Goal: Task Accomplishment & Management: Complete application form

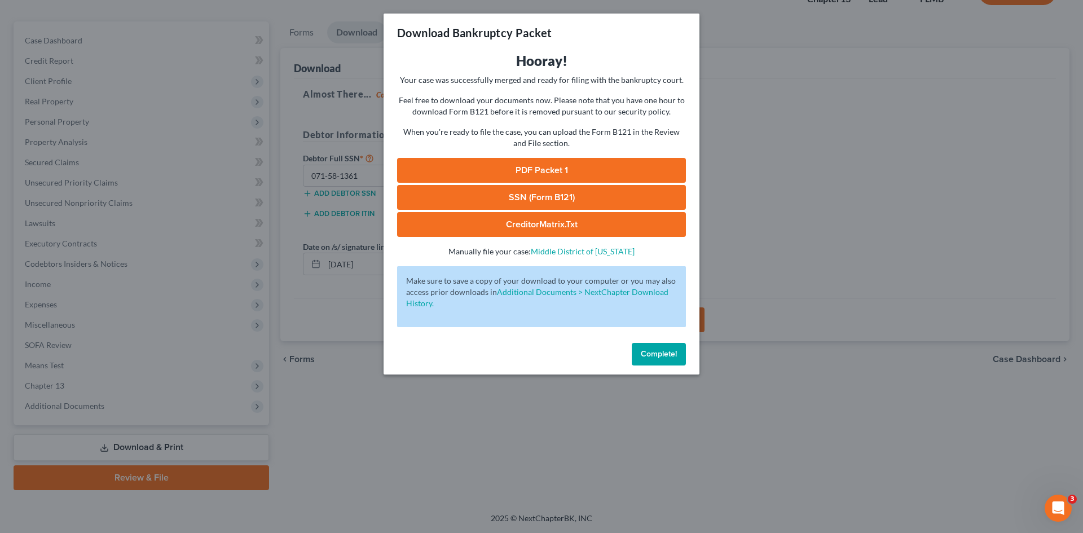
click at [675, 357] on span "Complete!" at bounding box center [659, 354] width 36 height 10
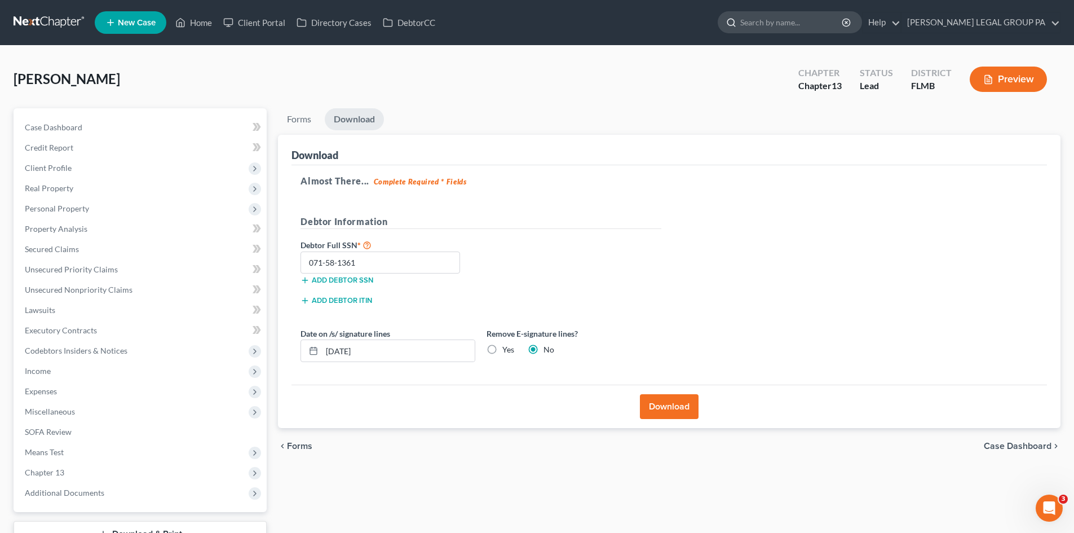
click at [843, 26] on input "search" at bounding box center [791, 22] width 103 height 21
type input "[PERSON_NAME]"
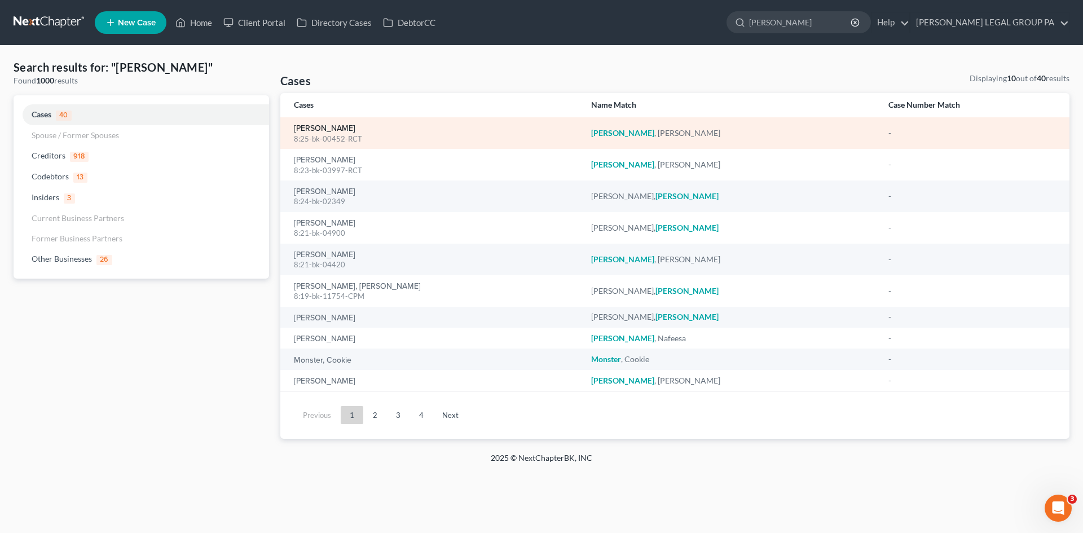
click at [319, 125] on link "[PERSON_NAME]" at bounding box center [324, 129] width 61 height 8
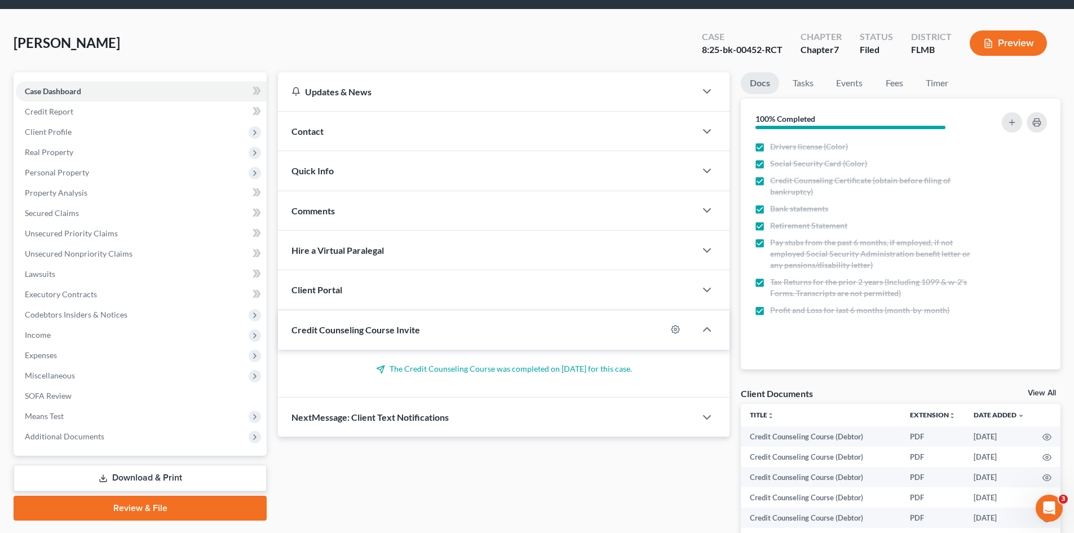
scroll to position [56, 0]
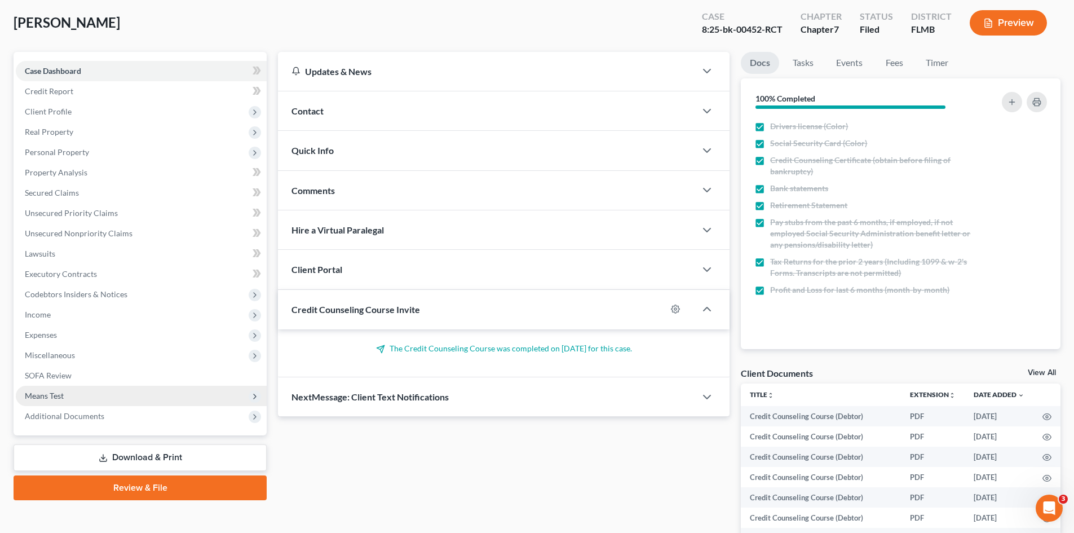
click at [68, 401] on span "Means Test" at bounding box center [141, 396] width 251 height 20
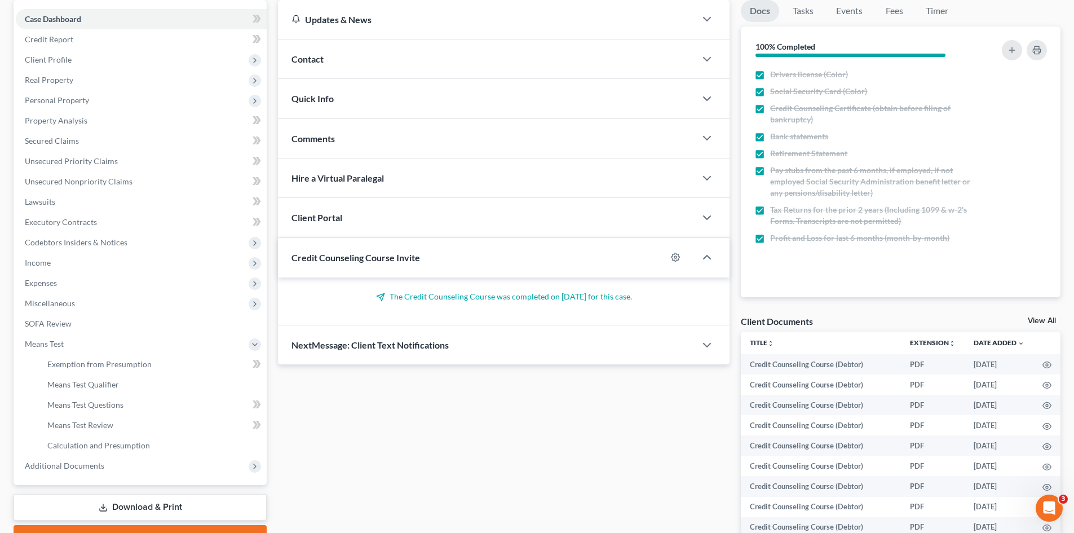
scroll to position [169, 0]
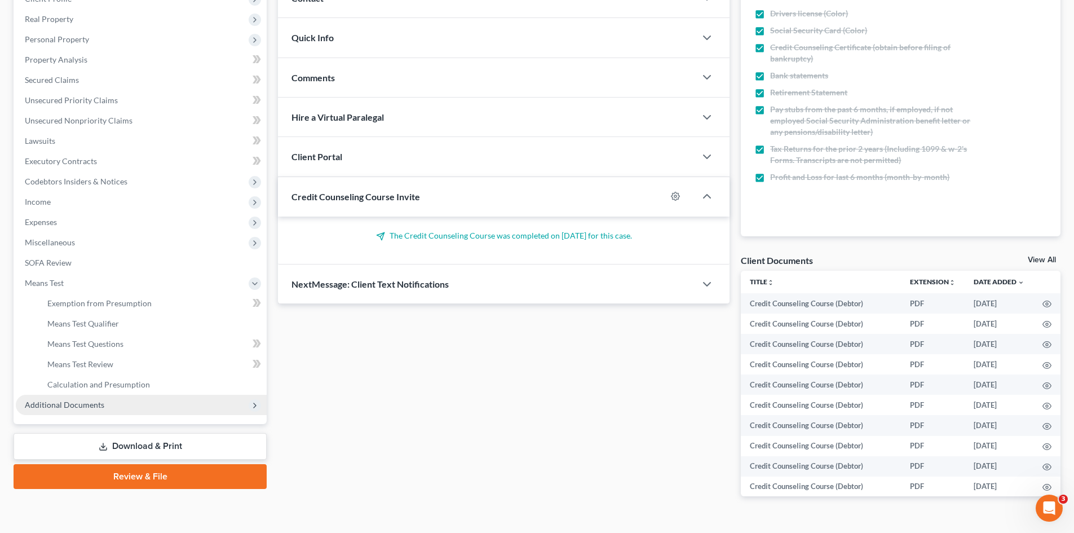
click at [68, 410] on span "Additional Documents" at bounding box center [141, 405] width 251 height 20
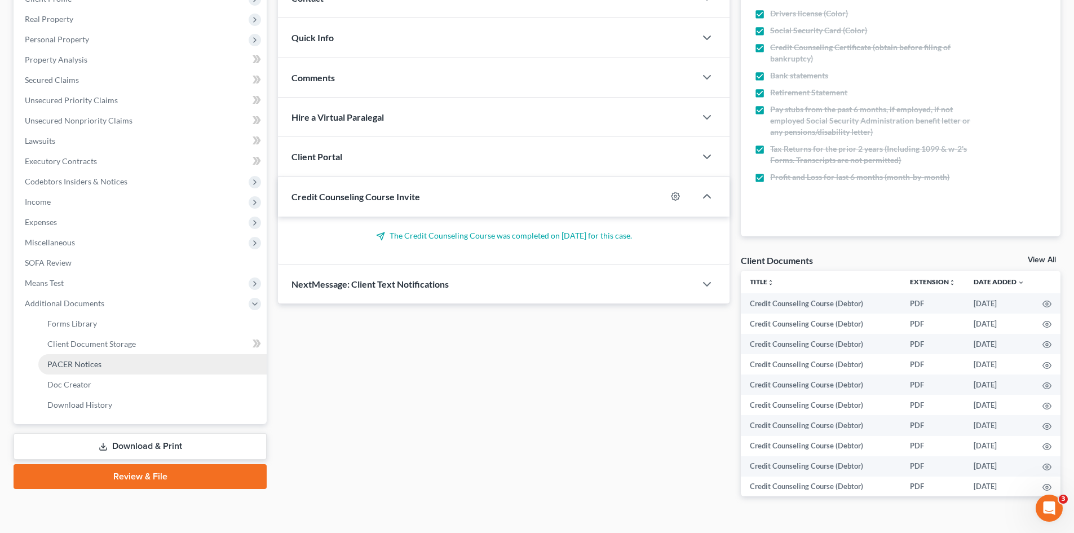
click at [80, 361] on span "PACER Notices" at bounding box center [74, 364] width 54 height 10
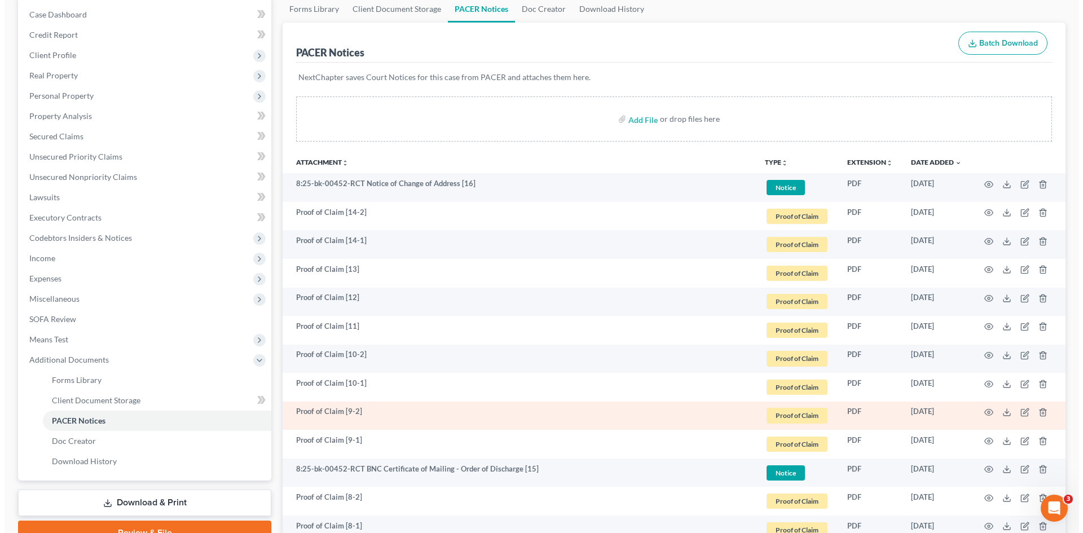
scroll to position [169, 0]
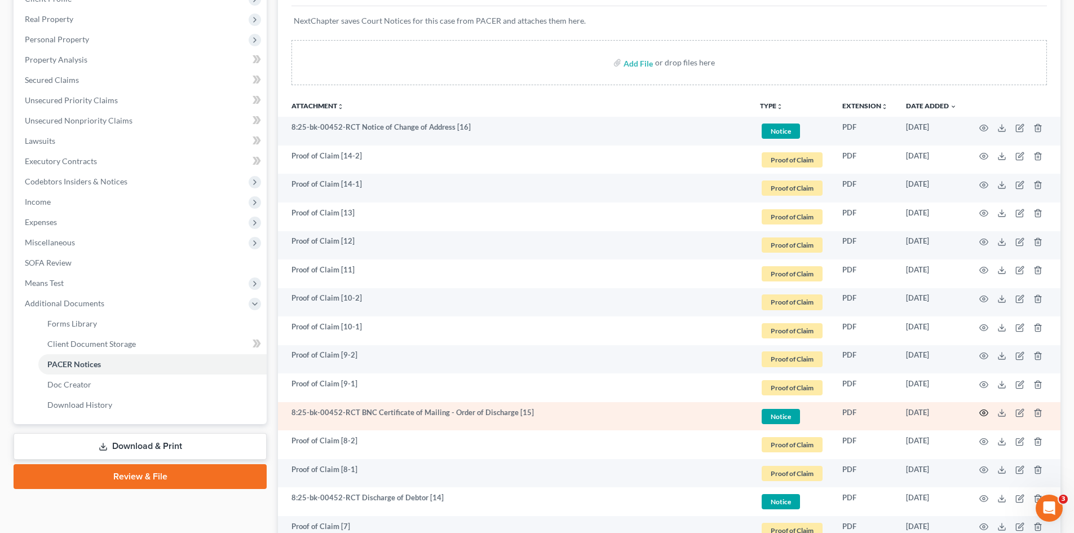
click at [981, 413] on icon "button" at bounding box center [983, 412] width 9 height 9
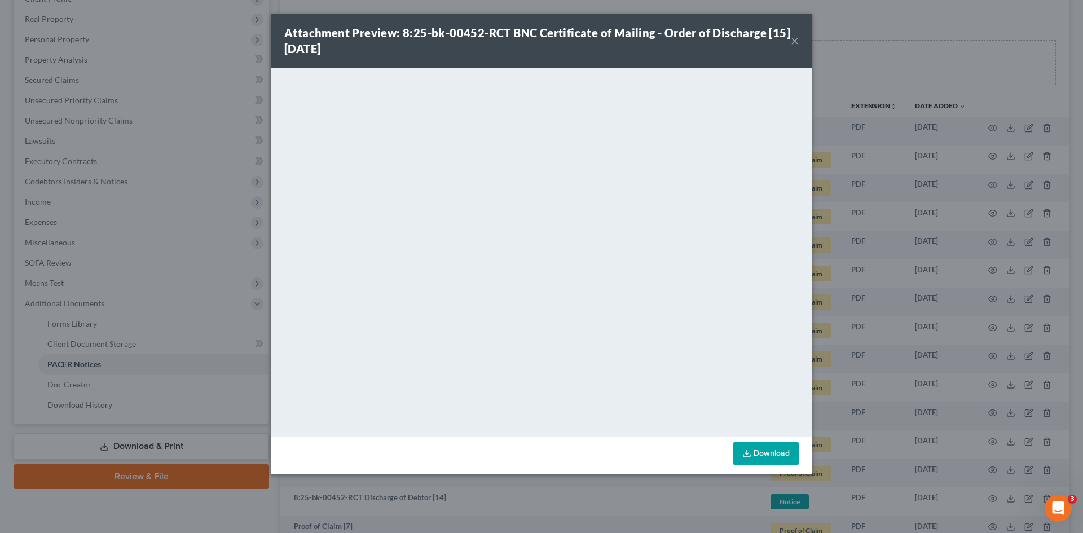
drag, startPoint x: 791, startPoint y: 46, endPoint x: 774, endPoint y: 64, distance: 25.1
click at [791, 46] on button "×" at bounding box center [794, 41] width 8 height 14
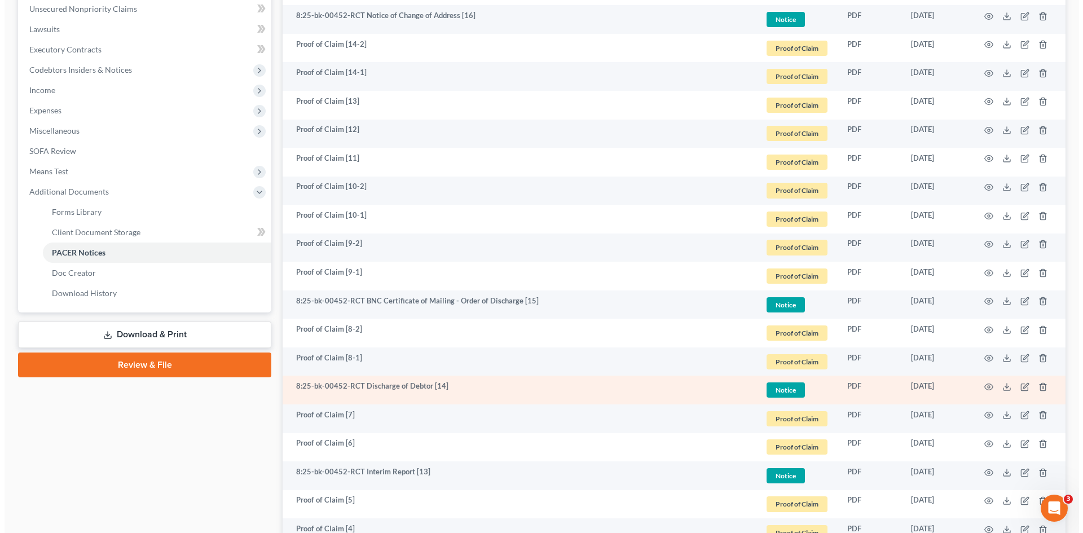
scroll to position [282, 0]
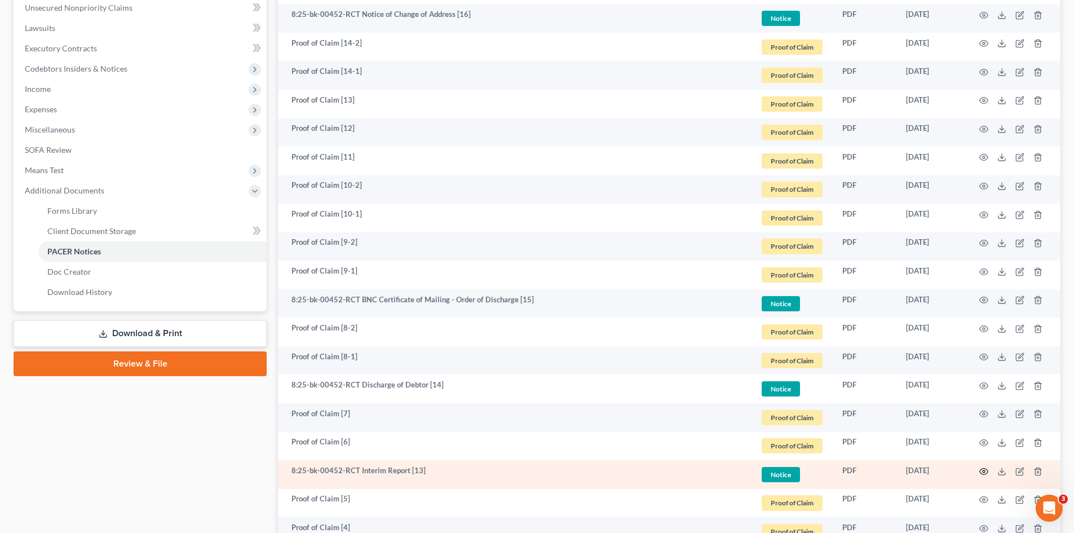
click at [983, 469] on icon "button" at bounding box center [983, 471] width 9 height 9
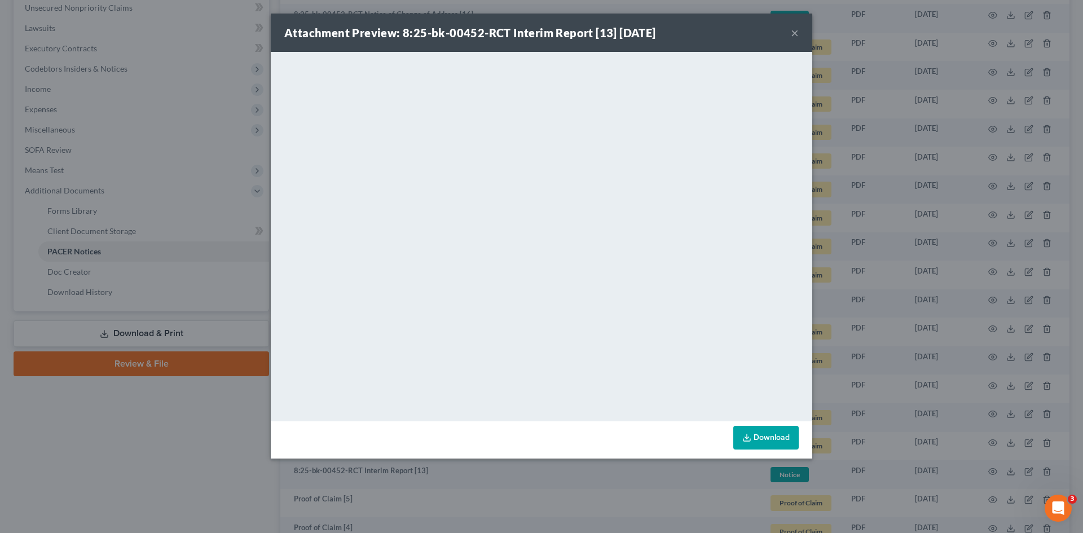
click at [794, 35] on button "×" at bounding box center [794, 33] width 8 height 14
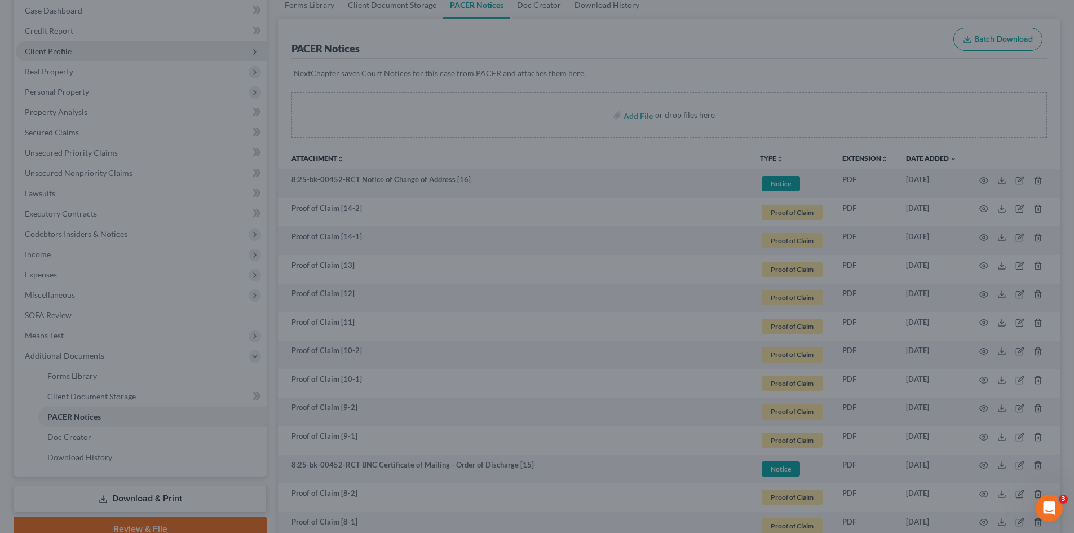
scroll to position [0, 0]
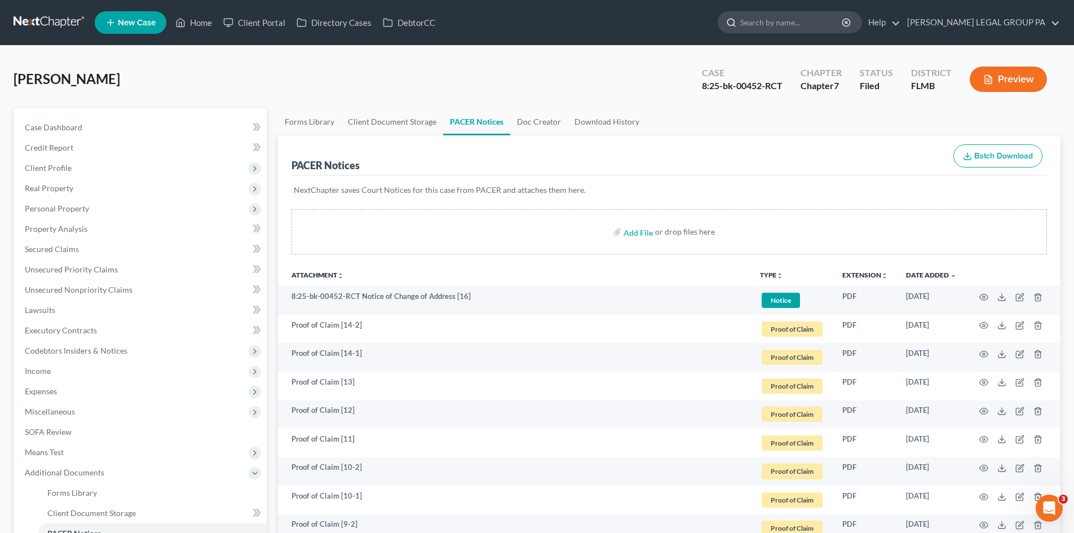
click at [791, 20] on input "search" at bounding box center [791, 22] width 103 height 21
type input "[PERSON_NAME]"
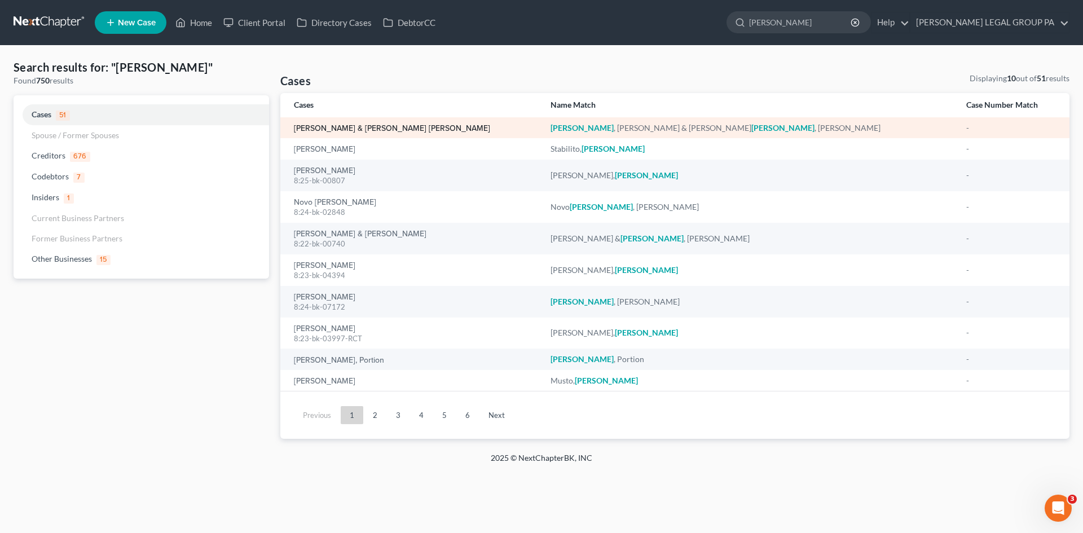
click at [387, 129] on link "[PERSON_NAME] & [PERSON_NAME] [PERSON_NAME]" at bounding box center [392, 129] width 196 height 8
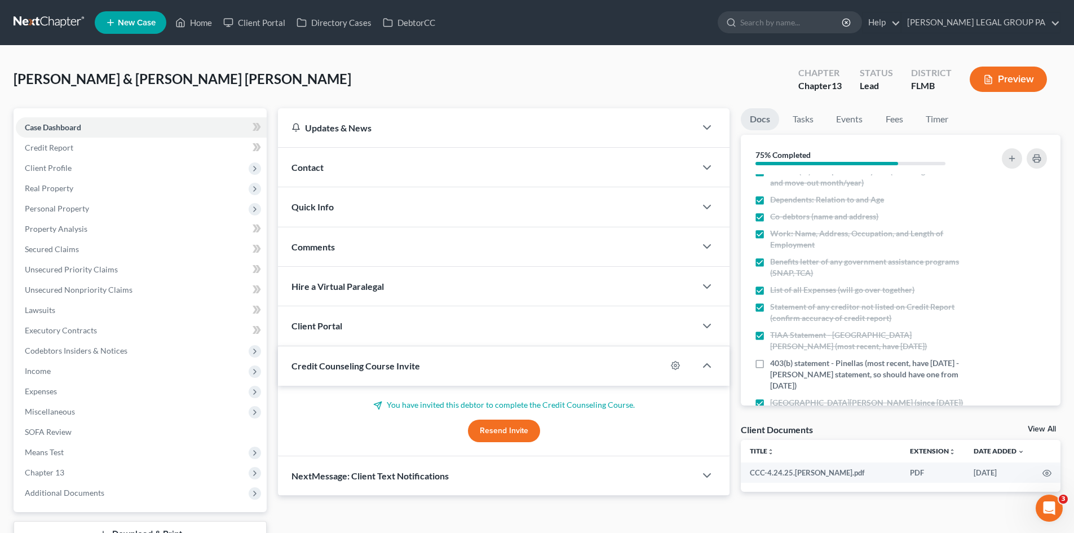
scroll to position [395, 0]
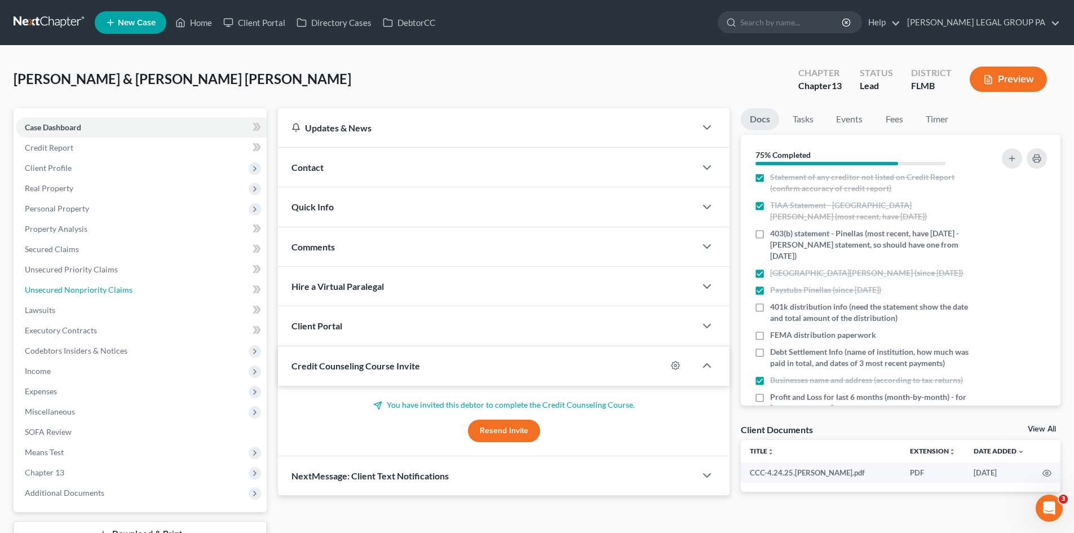
drag, startPoint x: 92, startPoint y: 291, endPoint x: 20, endPoint y: 298, distance: 73.0
click at [92, 290] on span "Unsecured Nonpriority Claims" at bounding box center [79, 290] width 108 height 10
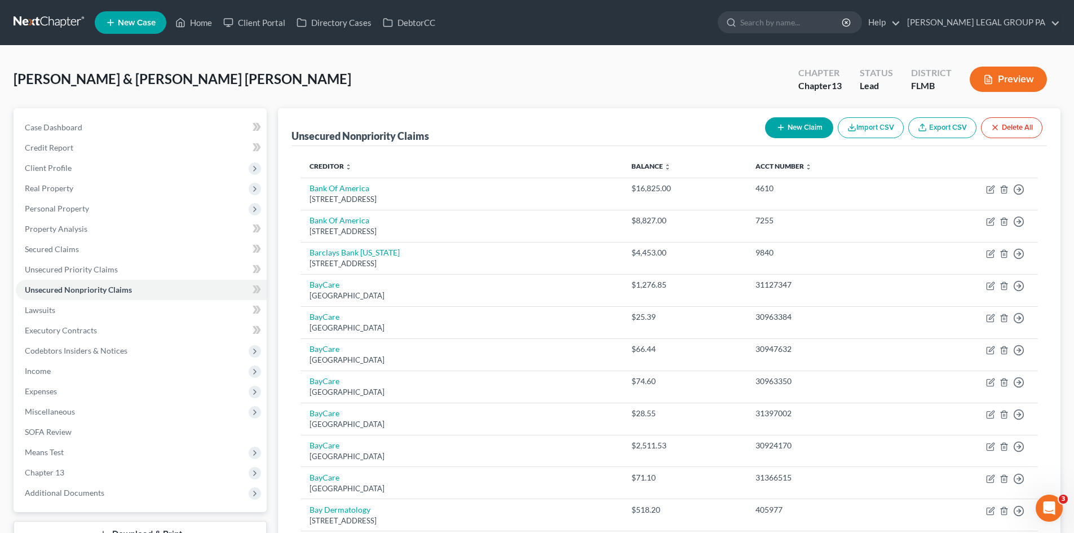
click at [795, 131] on button "New Claim" at bounding box center [799, 127] width 68 height 21
select select "2"
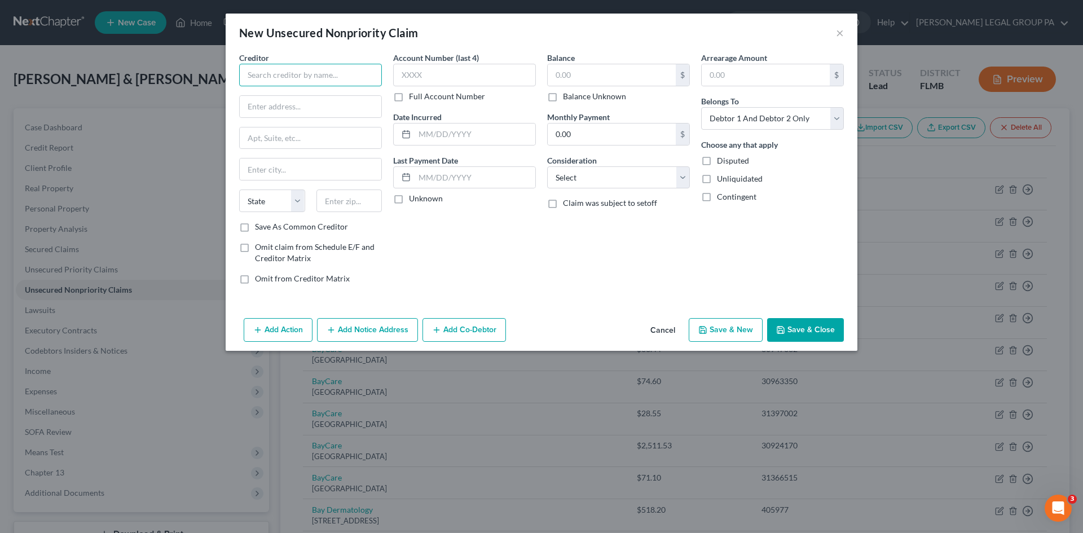
click at [351, 78] on input "text" at bounding box center [310, 75] width 143 height 23
type input "Crossroads Financial Technologies"
type input "[STREET_ADDRESS]"
type input "Suite 100"
type input "75063"
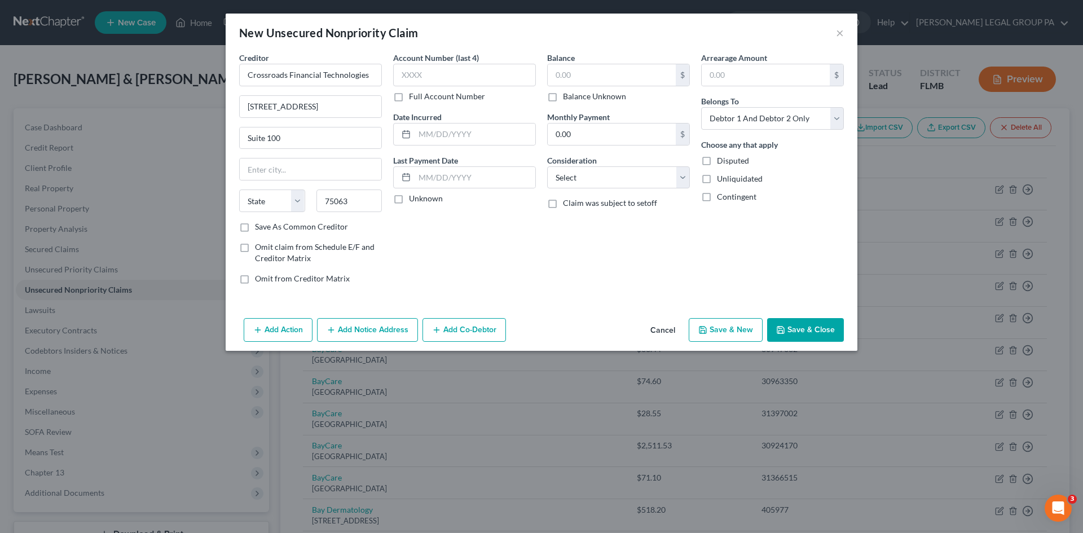
type input "[PERSON_NAME]"
select select "45"
click at [736, 277] on div "Arrearage Amount $ Belongs To * Select Debtor 1 Only Debtor 2 Only Debtor 1 And…" at bounding box center [772, 172] width 154 height 241
click at [255, 223] on label "Save As Common Creditor" at bounding box center [301, 226] width 93 height 11
click at [259, 223] on input "Save As Common Creditor" at bounding box center [262, 224] width 7 height 7
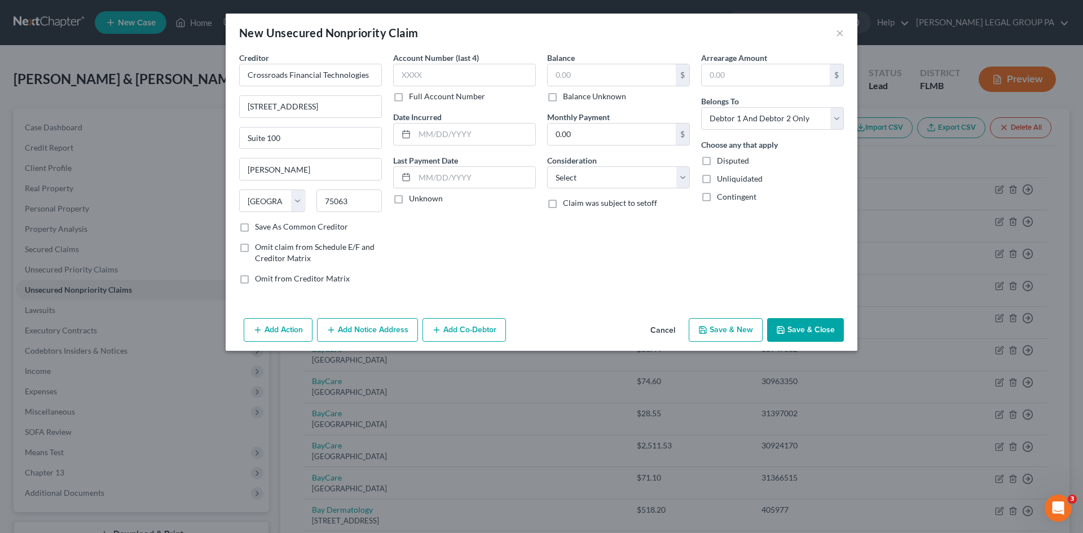
checkbox input "true"
click at [658, 69] on input "text" at bounding box center [611, 74] width 128 height 21
click at [563, 94] on label "Balance Unknown" at bounding box center [594, 96] width 63 height 11
click at [567, 94] on input "Balance Unknown" at bounding box center [570, 94] width 7 height 7
checkbox input "true"
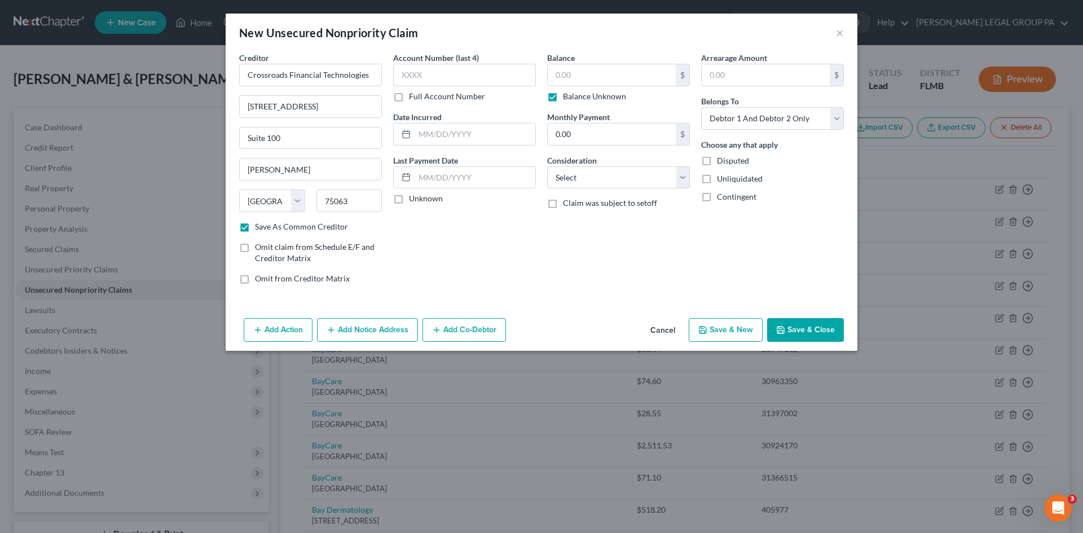
type input "0.00"
click at [594, 170] on select "Select Cable / Satellite Services Collection Agency Credit Card Debt Debt Couns…" at bounding box center [618, 177] width 143 height 23
select select "3"
click at [547, 166] on select "Select Cable / Satellite Services Collection Agency Credit Card Debt Debt Couns…" at bounding box center [618, 177] width 143 height 23
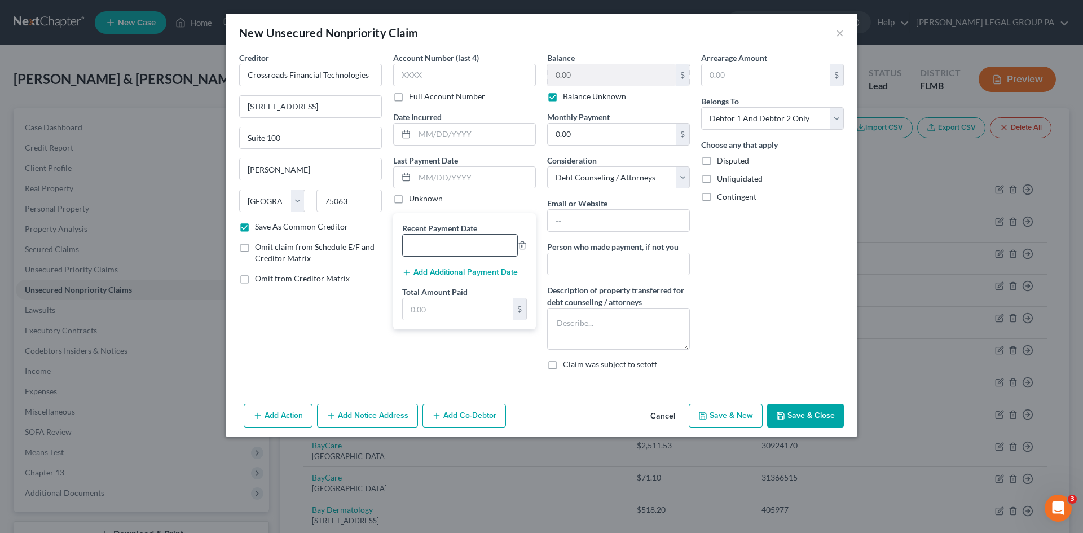
click at [426, 245] on input "text" at bounding box center [460, 245] width 114 height 21
click at [449, 306] on input "text" at bounding box center [458, 308] width 110 height 21
type input "1,120.47"
click at [453, 249] on input "text" at bounding box center [460, 245] width 114 height 21
click at [432, 249] on input "05/3124" at bounding box center [460, 245] width 114 height 21
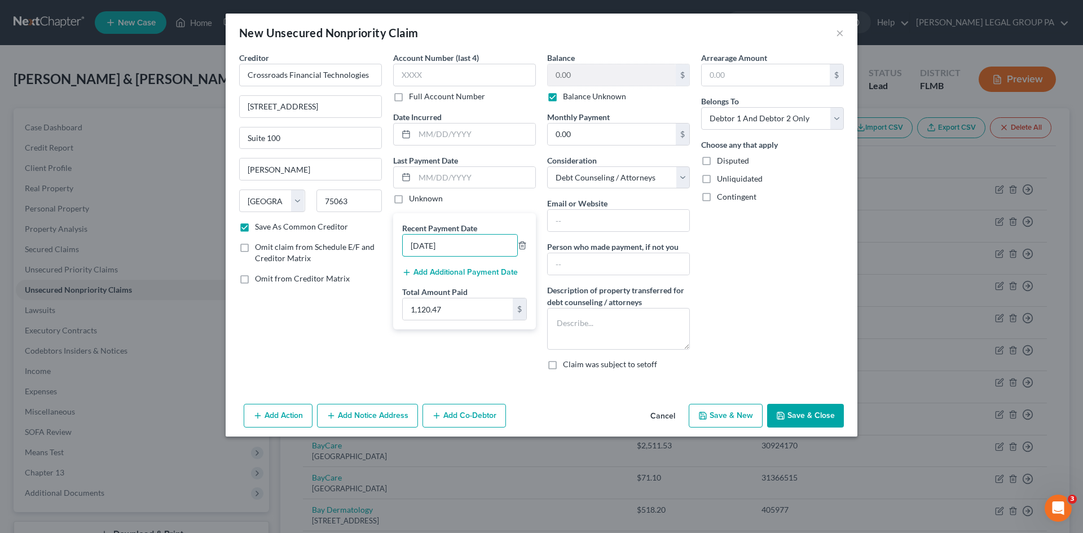
type input "[DATE]"
click at [471, 270] on button "Add Additional Payment Date" at bounding box center [460, 272] width 116 height 9
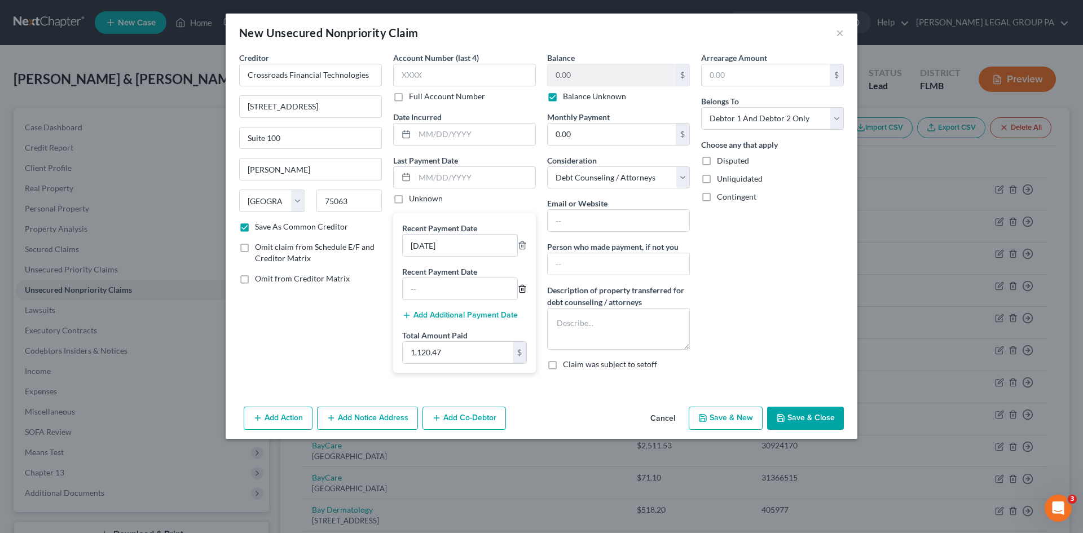
click at [519, 291] on icon "button" at bounding box center [522, 288] width 9 height 9
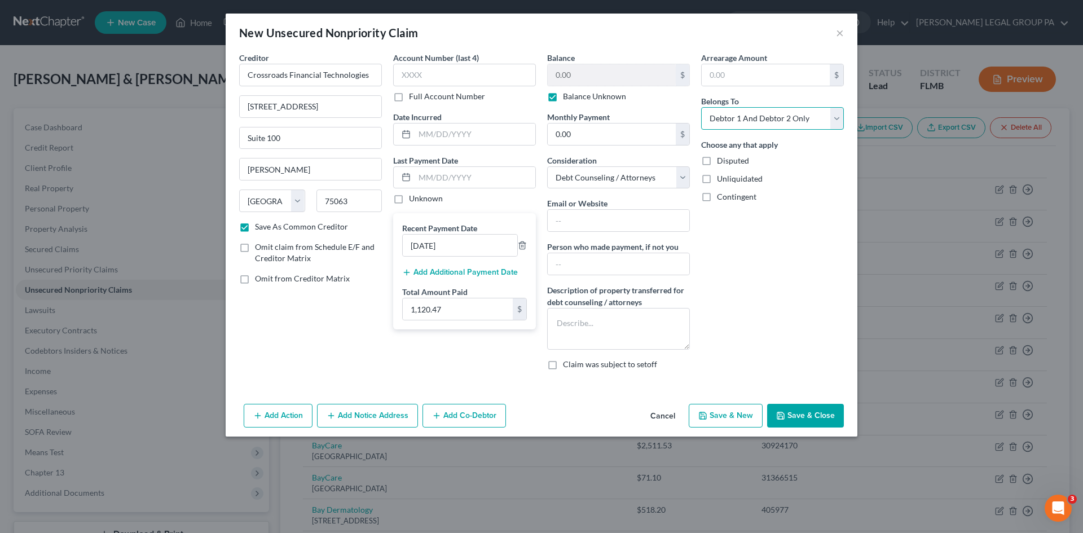
click at [792, 121] on select "Select Debtor 1 Only Debtor 2 Only Debtor 1 And Debtor 2 Only At Least One Of T…" at bounding box center [772, 118] width 143 height 23
select select "0"
click at [701, 107] on select "Select Debtor 1 Only Debtor 2 Only Debtor 1 And Debtor 2 Only At Least One Of T…" at bounding box center [772, 118] width 143 height 23
click at [801, 422] on button "Save & Close" at bounding box center [805, 416] width 77 height 24
checkbox input "false"
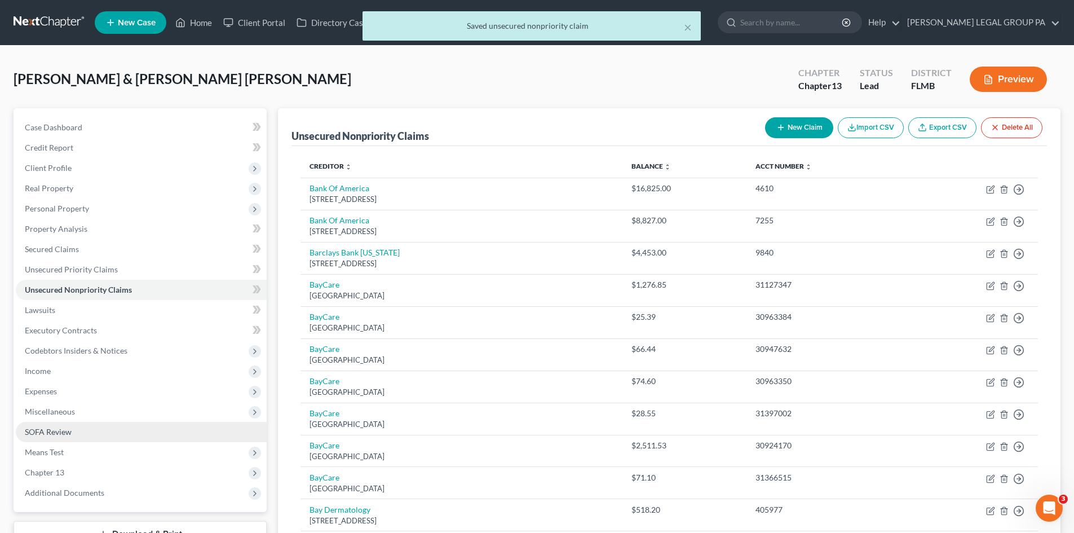
click at [99, 427] on link "SOFA Review" at bounding box center [141, 432] width 251 height 20
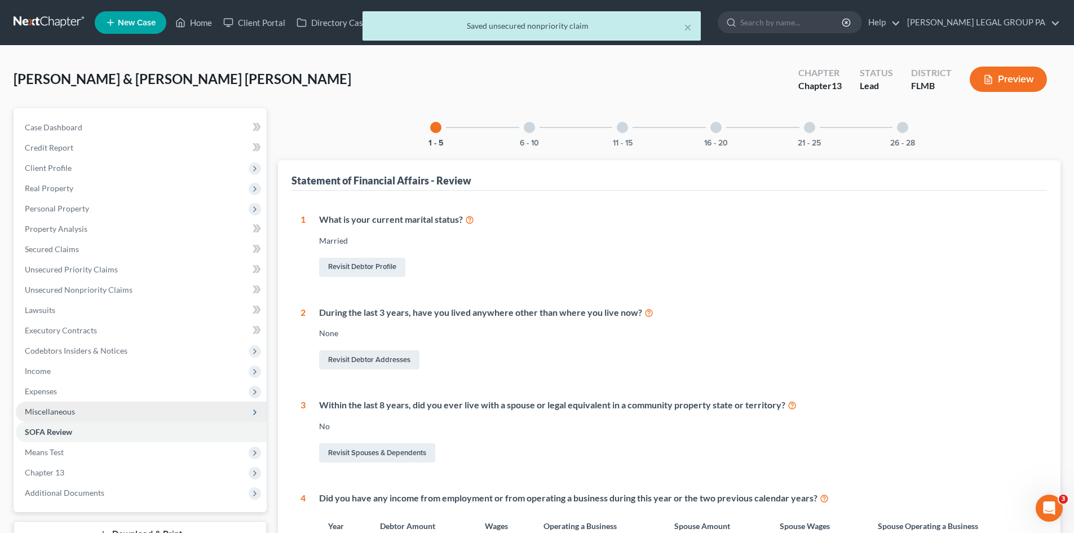
click at [91, 410] on span "Miscellaneous" at bounding box center [141, 411] width 251 height 20
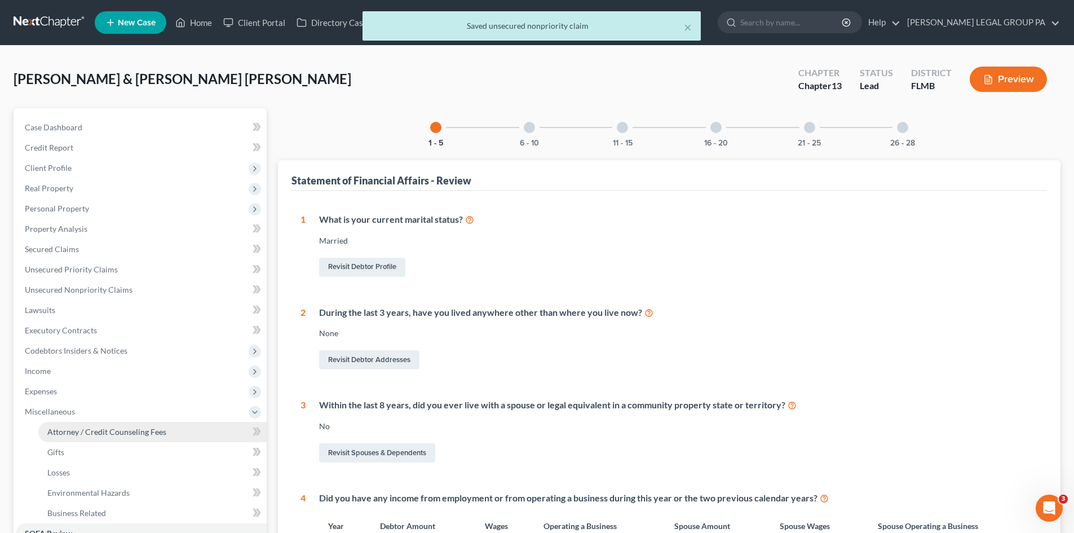
click at [103, 427] on span "Attorney / Credit Counseling Fees" at bounding box center [106, 432] width 119 height 10
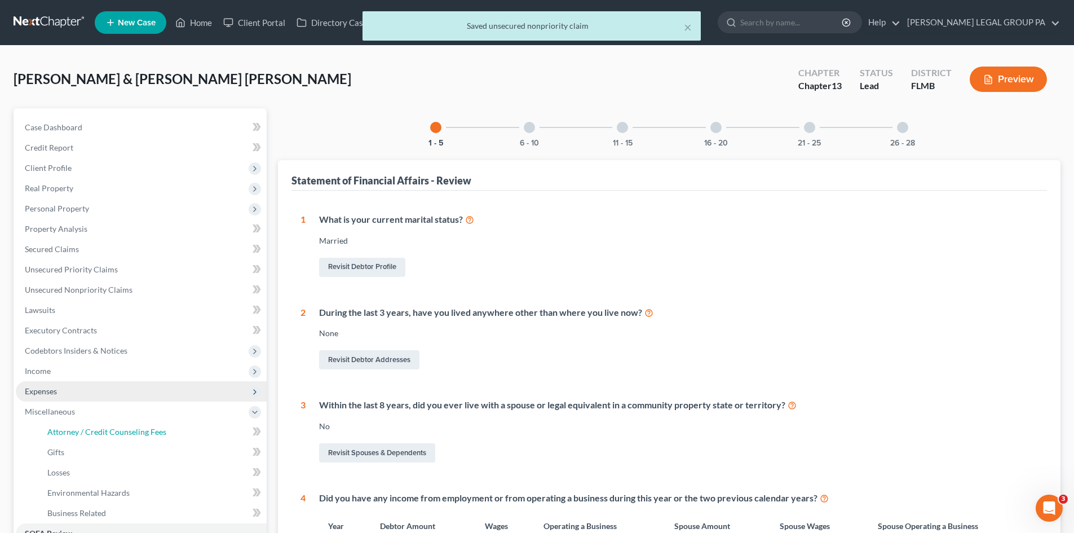
select select "0"
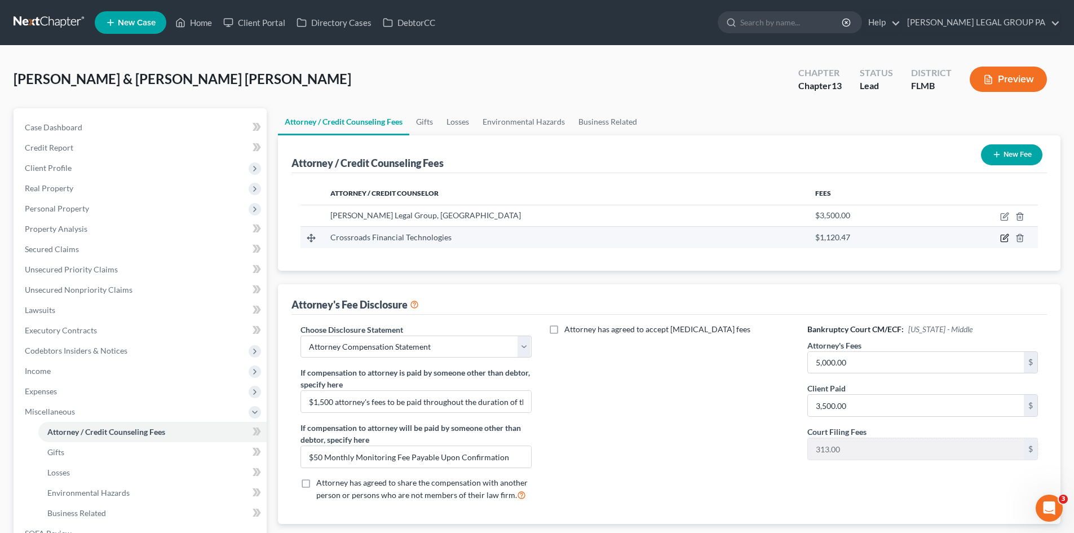
click at [1004, 240] on icon "button" at bounding box center [1005, 237] width 5 height 5
select select "45"
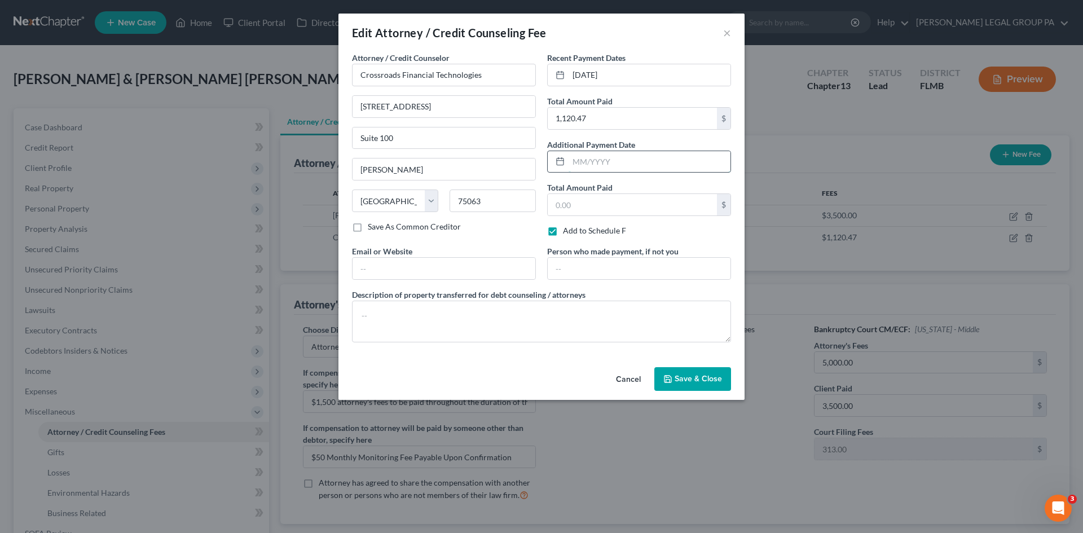
click at [622, 161] on input "text" at bounding box center [649, 161] width 162 height 21
type input "04"
drag, startPoint x: 576, startPoint y: 79, endPoint x: 513, endPoint y: 71, distance: 64.3
click at [486, 72] on div "Attorney / Credit Counselor * Crossroads Financial Technologies [STREET_ADDRESS…" at bounding box center [541, 201] width 390 height 299
type input "05/2024"
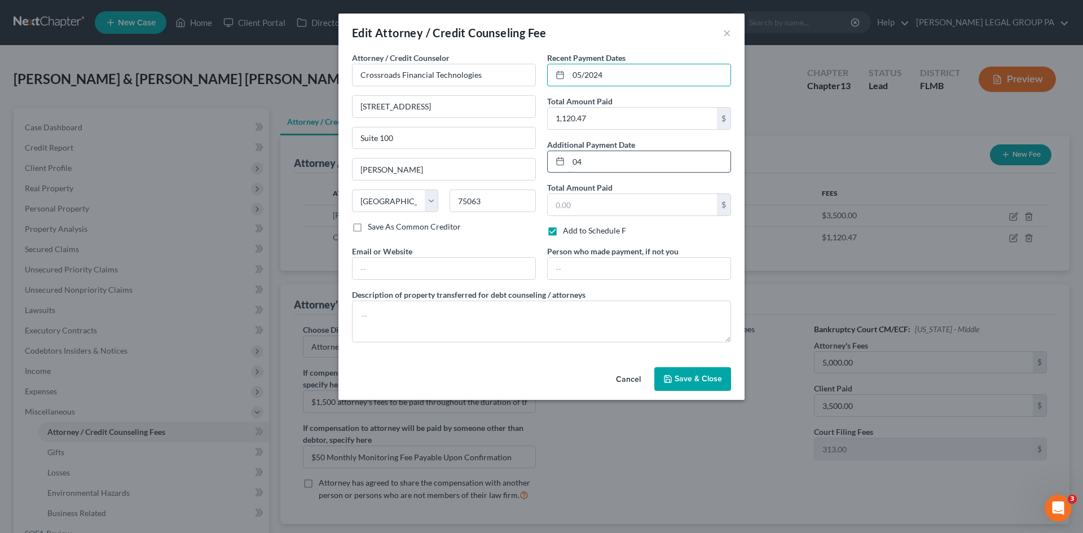
click at [686, 170] on input "04" at bounding box center [649, 161] width 162 height 21
type input "04/2024"
click at [664, 203] on input "text" at bounding box center [631, 204] width 169 height 21
type input "1,120.47"
click at [523, 379] on div "Cancel Save & Close" at bounding box center [541, 381] width 406 height 37
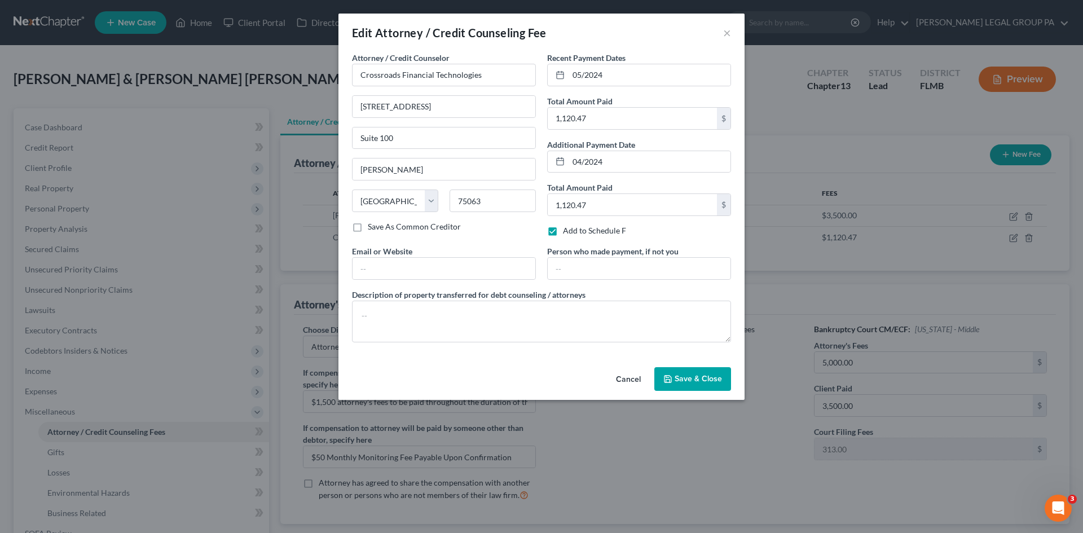
click at [688, 378] on span "Save & Close" at bounding box center [697, 379] width 47 height 10
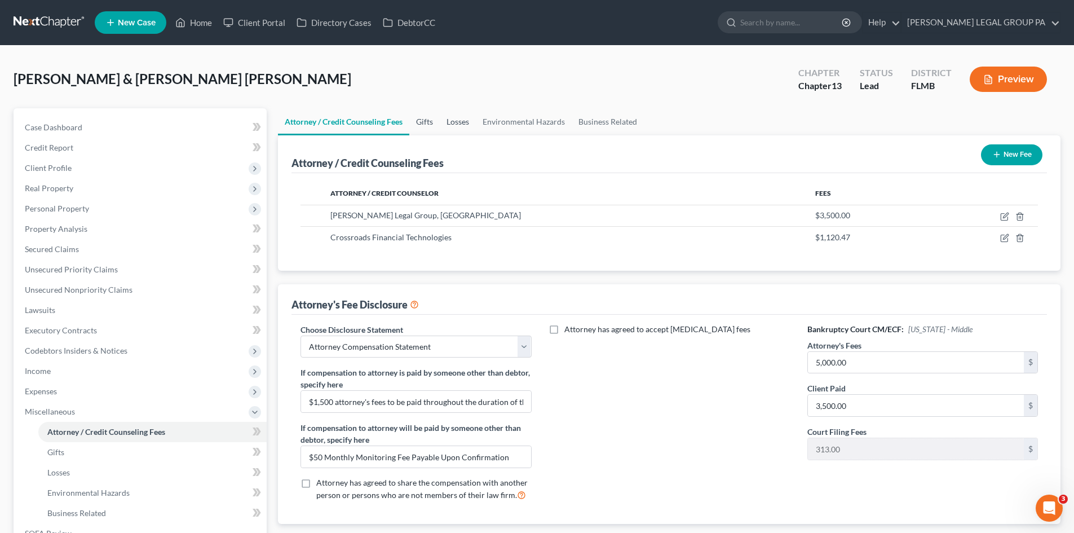
drag, startPoint x: 435, startPoint y: 124, endPoint x: 447, endPoint y: 119, distance: 13.4
click at [436, 124] on link "Gifts" at bounding box center [424, 121] width 30 height 27
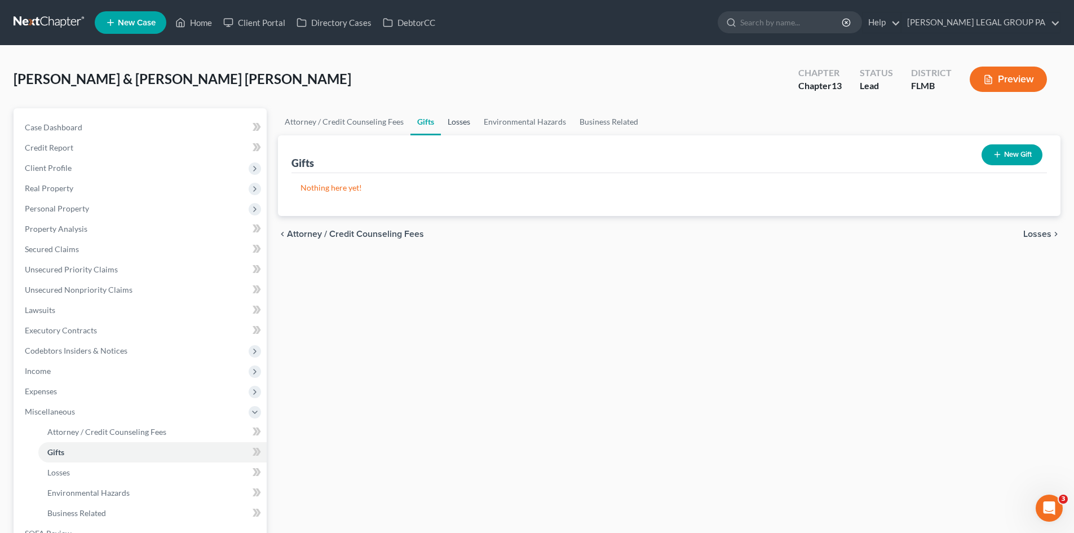
drag, startPoint x: 453, startPoint y: 123, endPoint x: 440, endPoint y: 122, distance: 13.0
click at [453, 123] on link "Losses" at bounding box center [459, 121] width 36 height 27
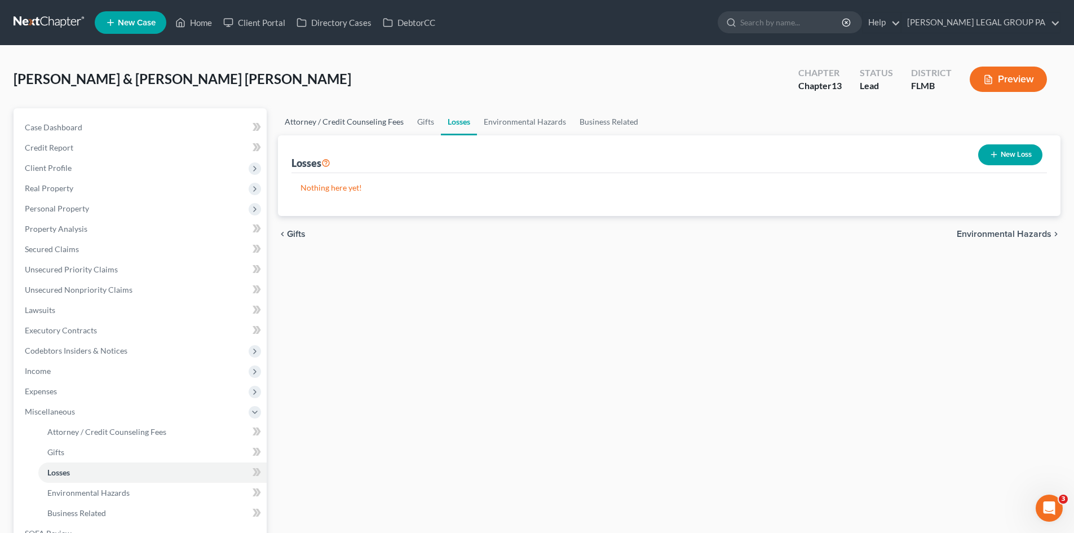
click at [312, 127] on link "Attorney / Credit Counseling Fees" at bounding box center [344, 121] width 132 height 27
select select "0"
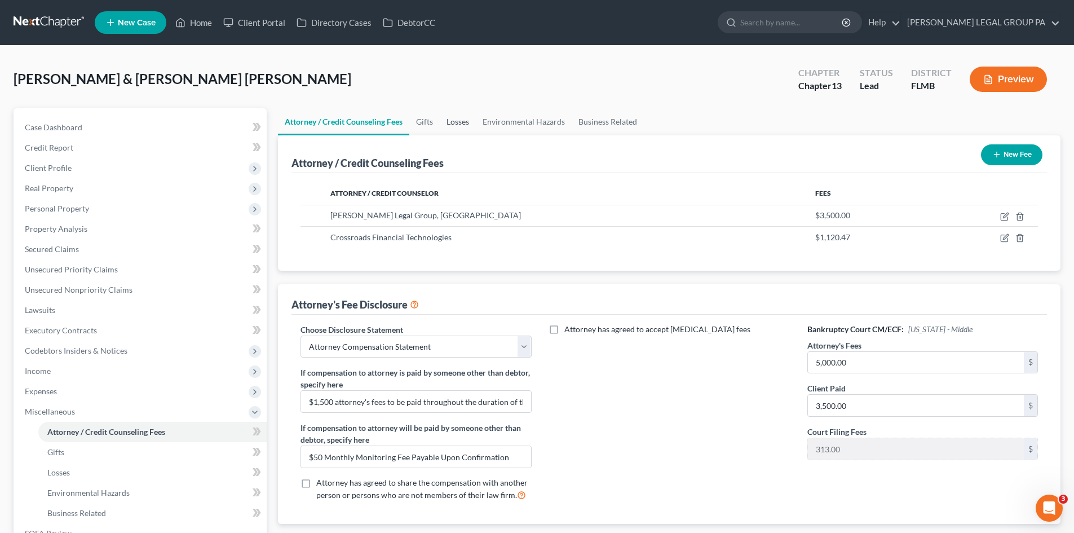
click at [458, 130] on link "Losses" at bounding box center [458, 121] width 36 height 27
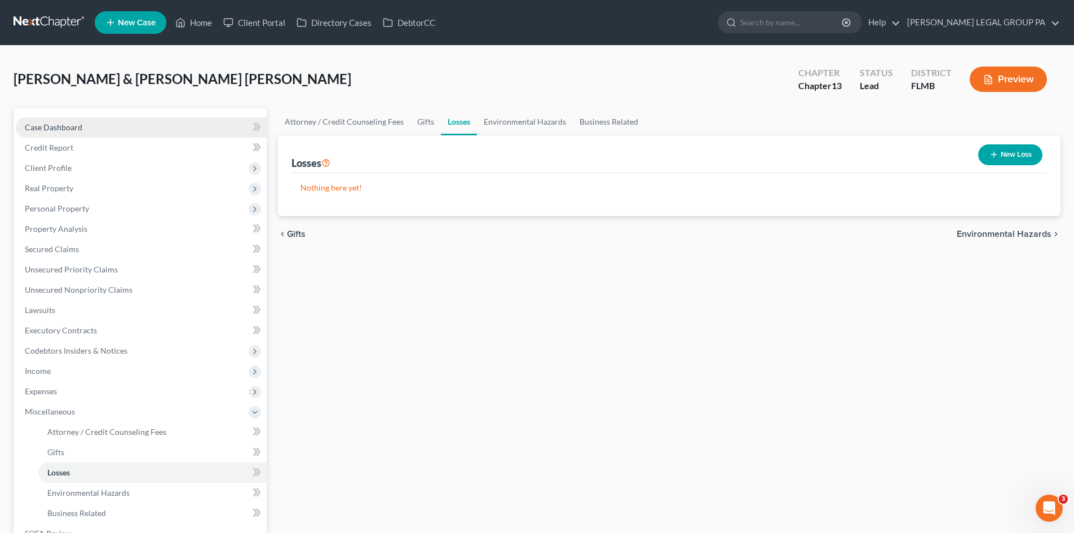
click at [177, 133] on link "Case Dashboard" at bounding box center [141, 127] width 251 height 20
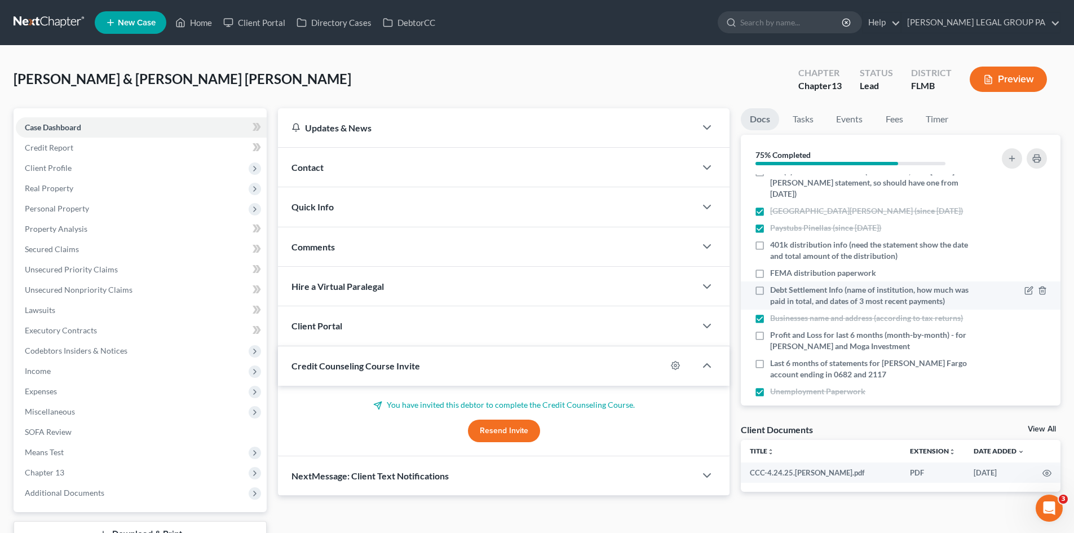
scroll to position [458, 0]
click at [770, 283] on label "Debt Settlement Info (name of institution, how much was paid in total, and date…" at bounding box center [870, 294] width 201 height 23
click at [775, 283] on input "Debt Settlement Info (name of institution, how much was paid in total, and date…" at bounding box center [778, 286] width 7 height 7
checkbox input "true"
drag, startPoint x: 1010, startPoint y: 330, endPoint x: 683, endPoint y: 90, distance: 406.1
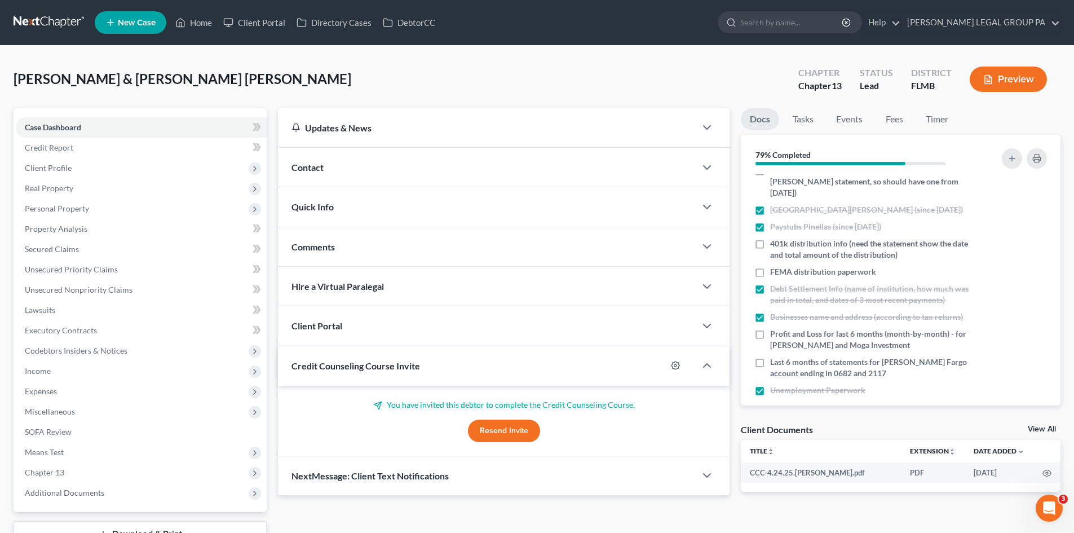
click at [688, 86] on div "[PERSON_NAME] & [PERSON_NAME] [PERSON_NAME] Upgraded Chapter Chapter 13 Status …" at bounding box center [537, 83] width 1047 height 49
click at [770, 356] on label "Last 6 months of statements for [PERSON_NAME] Fargo account ending in 0682 and …" at bounding box center [870, 367] width 201 height 23
click at [775, 356] on input "Last 6 months of statements for [PERSON_NAME] Fargo account ending in 0682 and …" at bounding box center [778, 359] width 7 height 7
checkbox input "true"
click at [127, 384] on span "Expenses" at bounding box center [141, 391] width 251 height 20
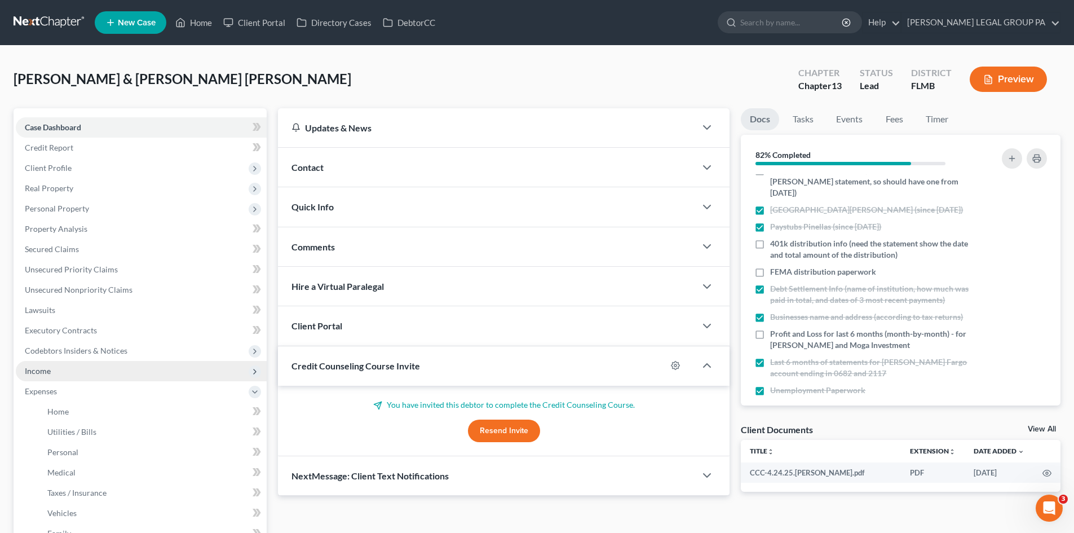
click at [129, 372] on span "Income" at bounding box center [141, 371] width 251 height 20
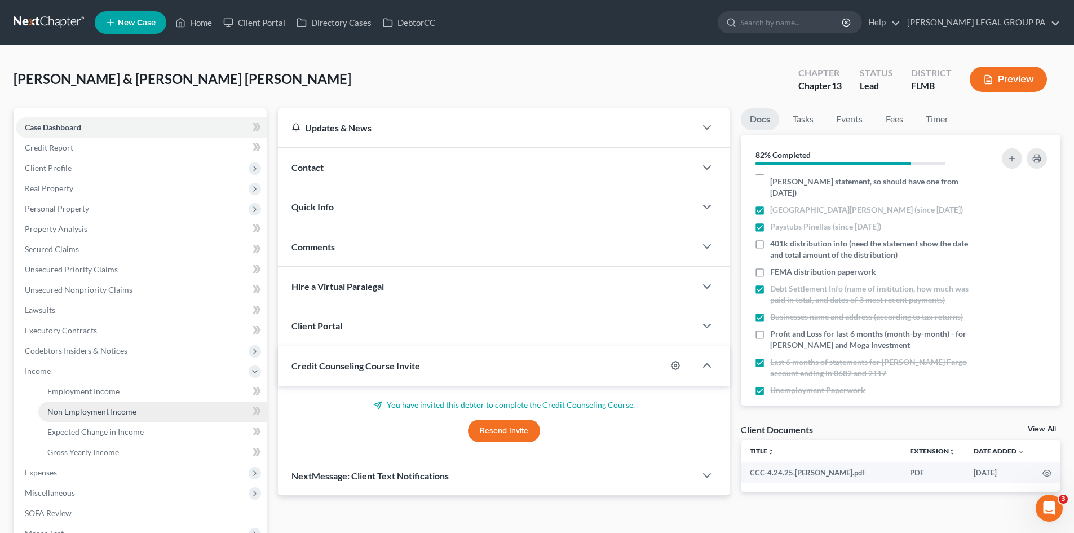
click at [136, 408] on link "Non Employment Income" at bounding box center [152, 411] width 228 height 20
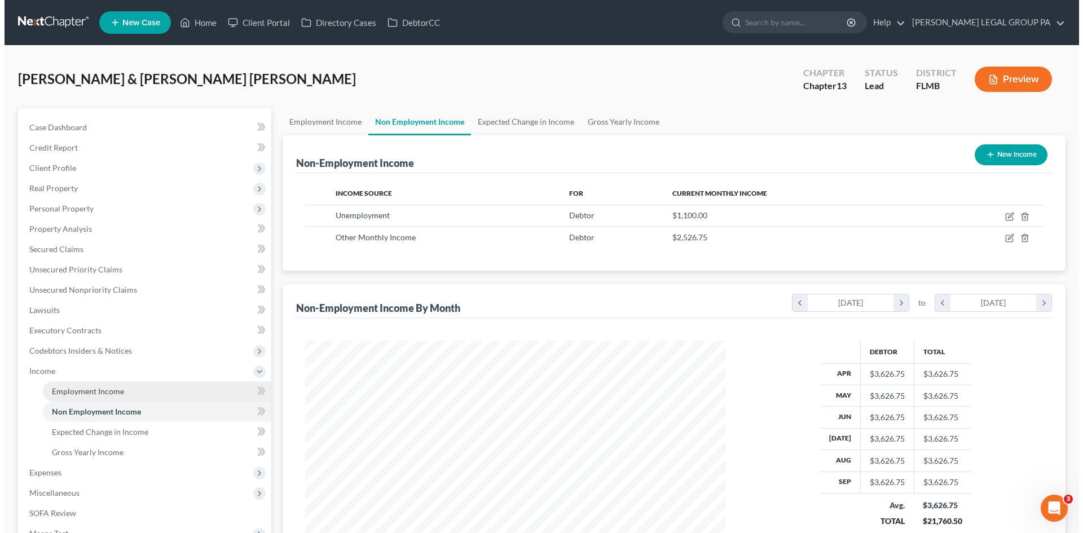
scroll to position [210, 443]
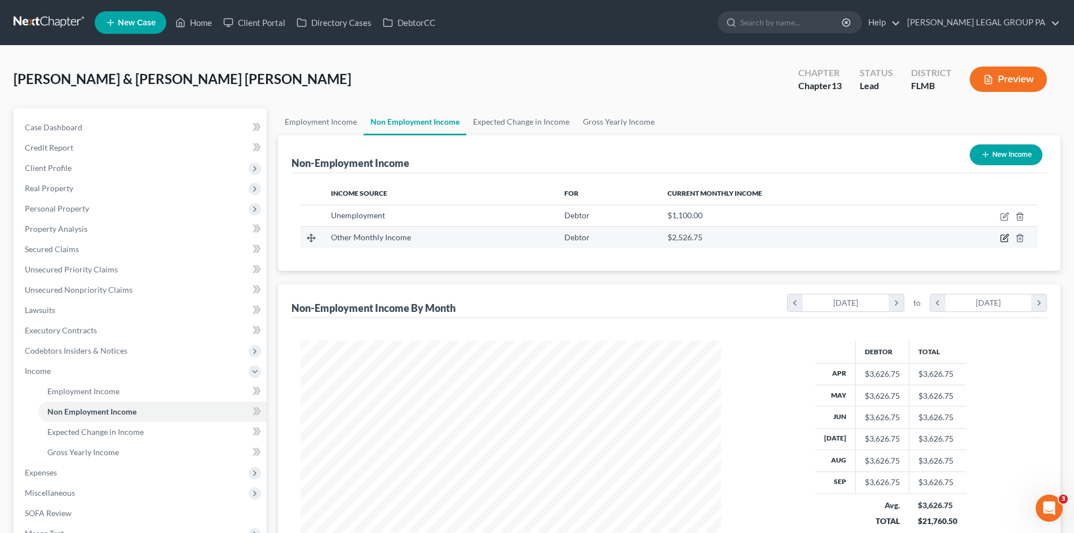
click at [1004, 237] on icon "button" at bounding box center [1004, 237] width 9 height 9
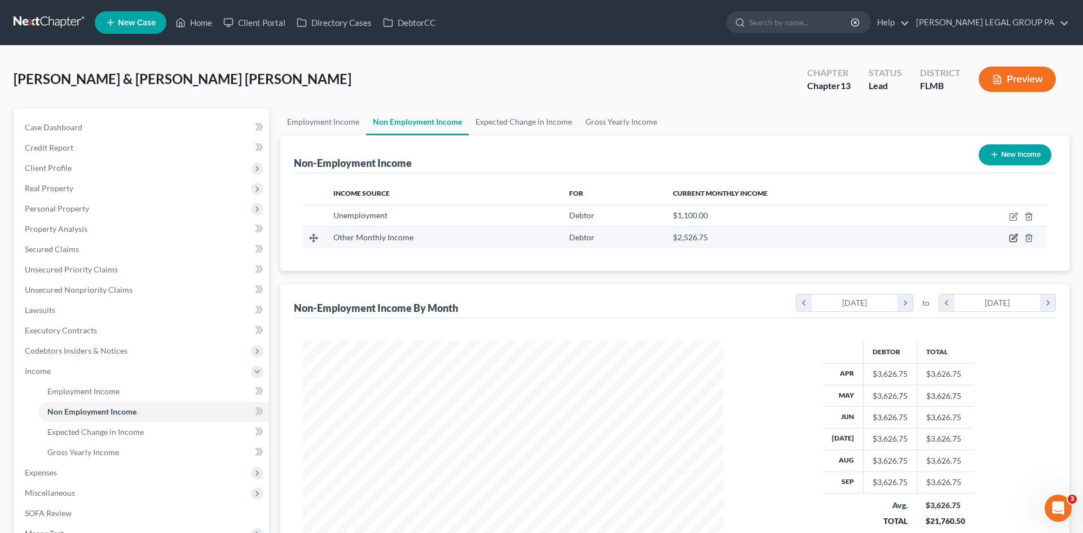
select select "13"
select select "0"
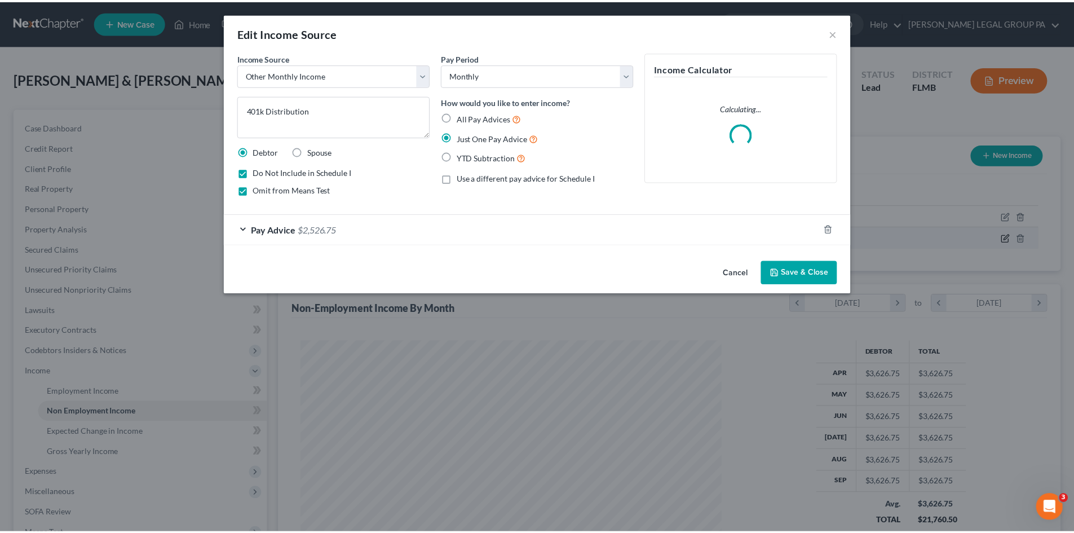
scroll to position [212, 447]
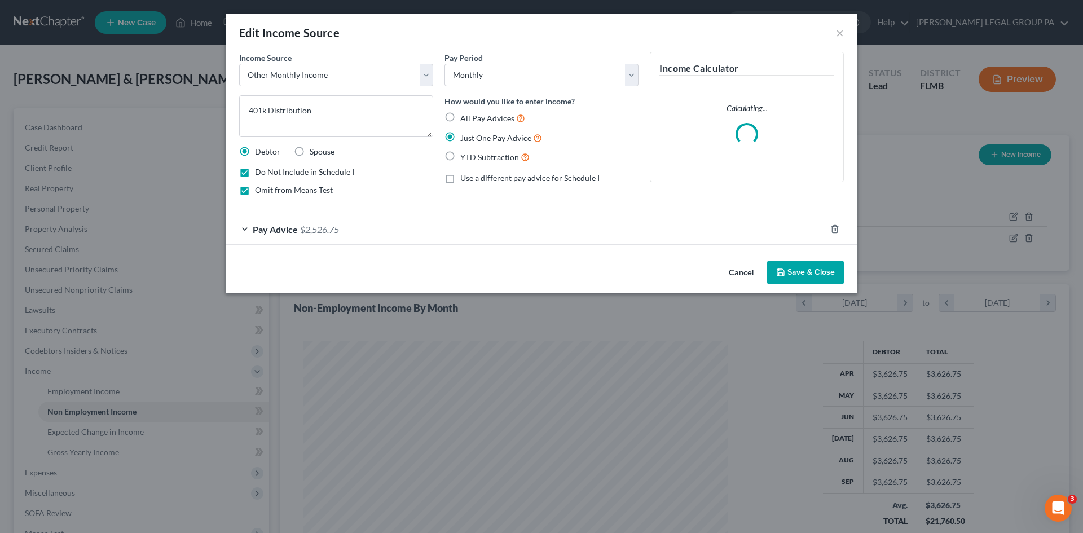
click at [844, 36] on div "Edit Income Source ×" at bounding box center [541, 33] width 631 height 38
click at [836, 33] on button "×" at bounding box center [840, 33] width 8 height 14
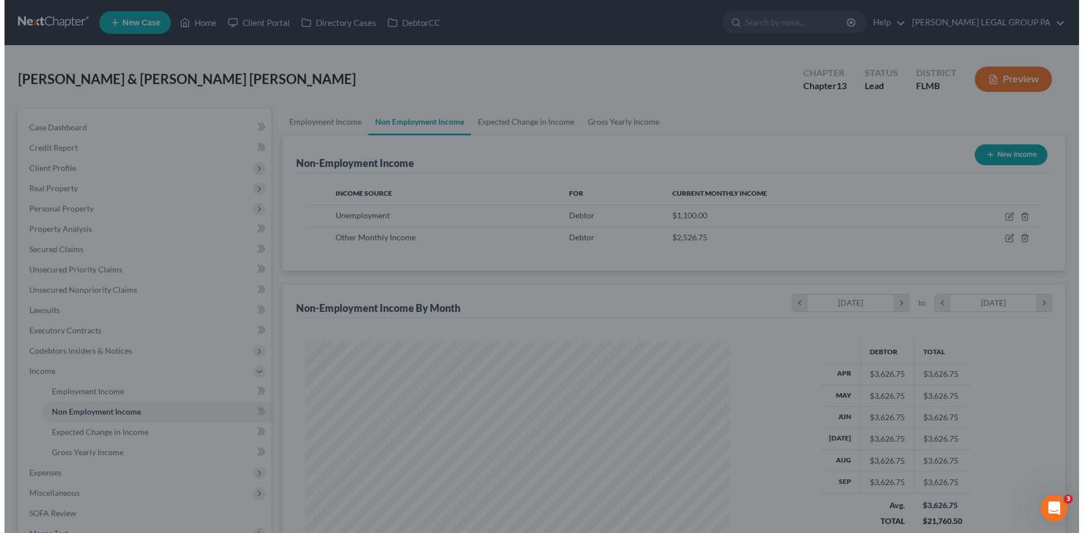
scroll to position [563616, 563384]
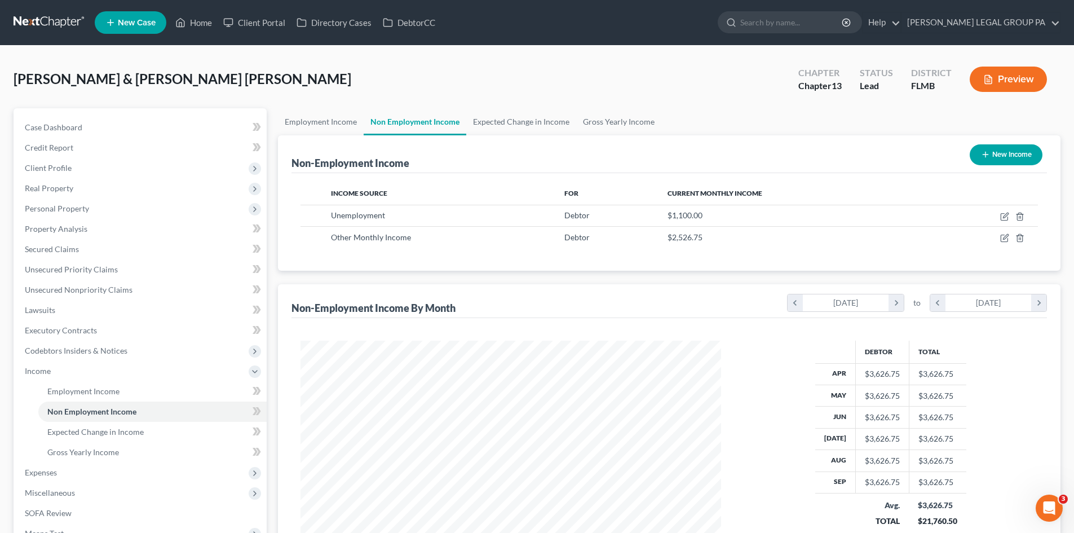
click at [1026, 157] on button "New Income" at bounding box center [1006, 154] width 73 height 21
select select "0"
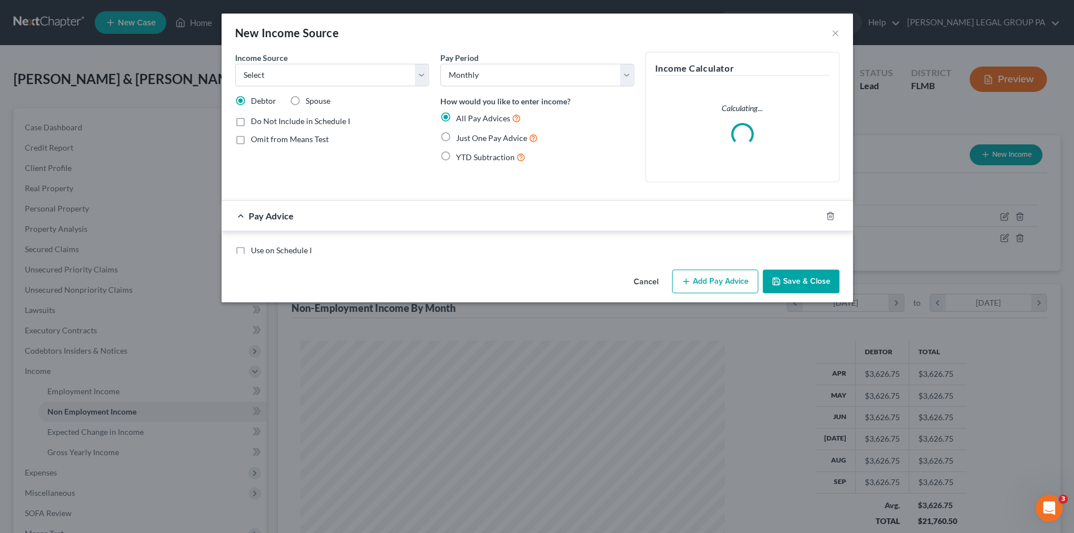
scroll to position [212, 447]
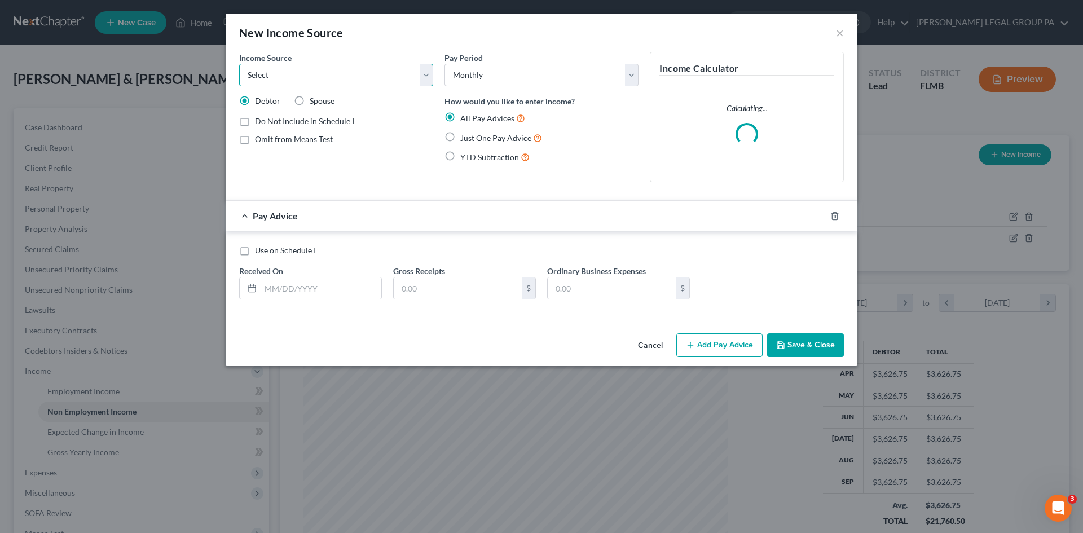
click at [372, 86] on select "Select Unemployment Disability (from employer) Pension Retirement Social Securi…" at bounding box center [336, 75] width 194 height 23
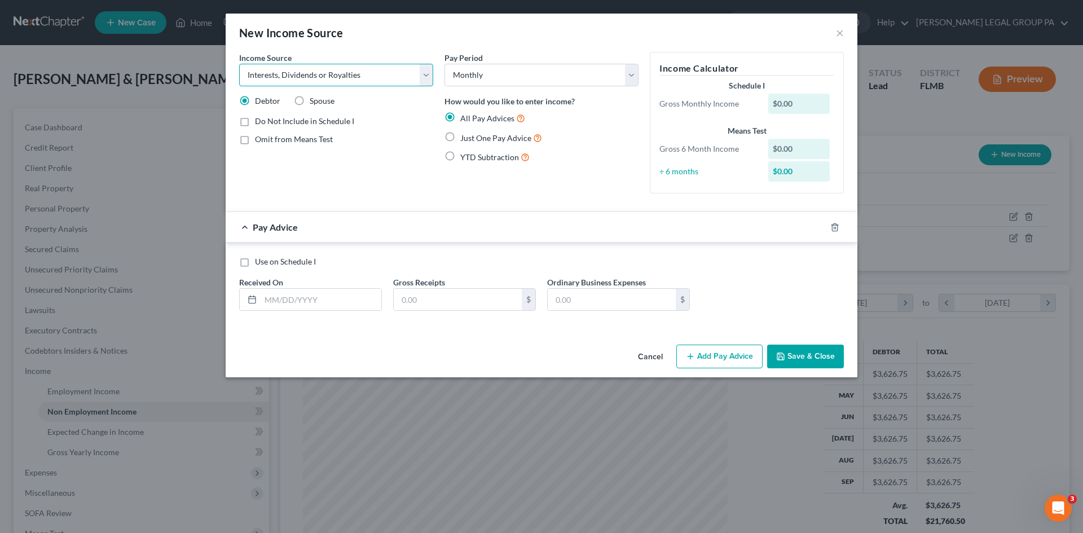
click at [239, 64] on select "Select Unemployment Disability (from employer) Pension Retirement Social Securi…" at bounding box center [336, 75] width 194 height 23
click at [284, 76] on select "Select Unemployment Disability (from employer) Pension Retirement Social Securi…" at bounding box center [336, 75] width 194 height 23
select select "5"
click at [239, 64] on select "Select Unemployment Disability (from employer) Pension Retirement Social Securi…" at bounding box center [336, 75] width 194 height 23
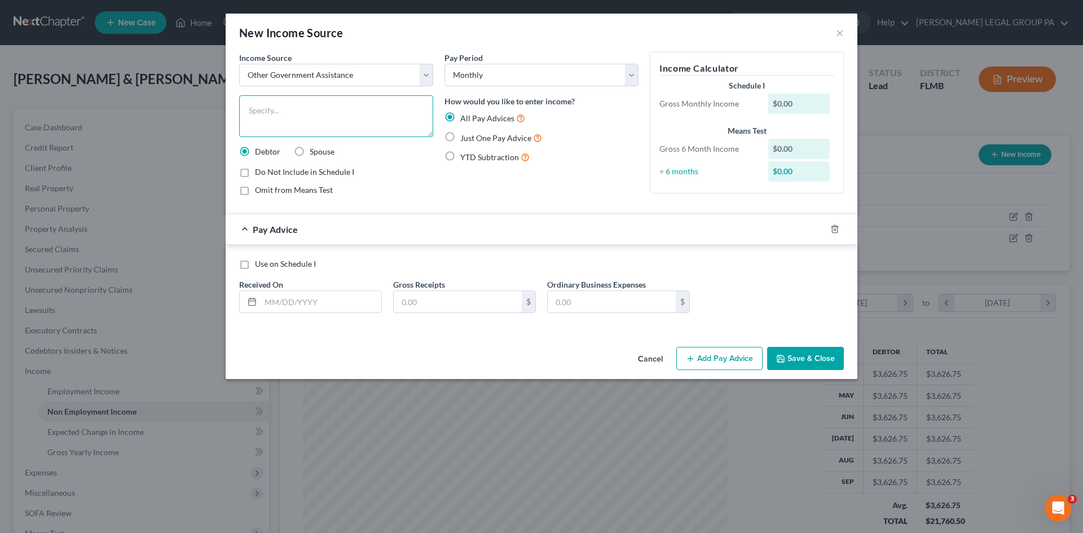
click at [289, 102] on textarea at bounding box center [336, 116] width 194 height 42
click at [441, 138] on div "Income Source * Select Unemployment Disability (from employer) Pension Retireme…" at bounding box center [541, 128] width 616 height 153
click at [460, 140] on label "Just One Pay Advice" at bounding box center [501, 137] width 82 height 13
click at [465, 139] on input "Just One Pay Advice" at bounding box center [468, 134] width 7 height 7
radio input "true"
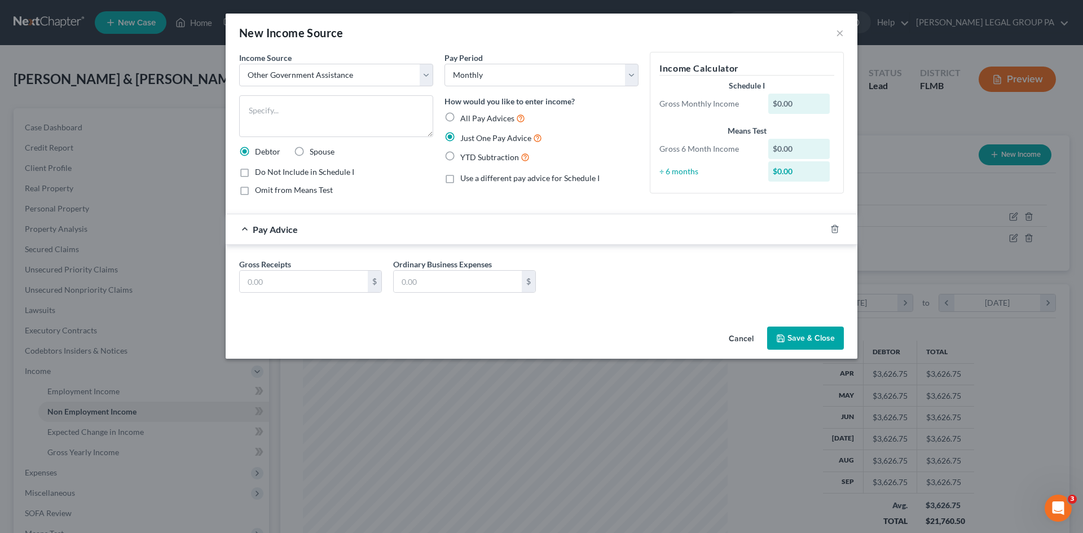
click at [255, 170] on label "Do Not Include in Schedule I" at bounding box center [304, 171] width 99 height 11
click at [259, 170] on input "Do Not Include in Schedule I" at bounding box center [262, 169] width 7 height 7
checkbox input "true"
click at [255, 189] on label "Omit from Means Test" at bounding box center [294, 189] width 78 height 11
click at [259, 189] on input "Omit from Means Test" at bounding box center [262, 187] width 7 height 7
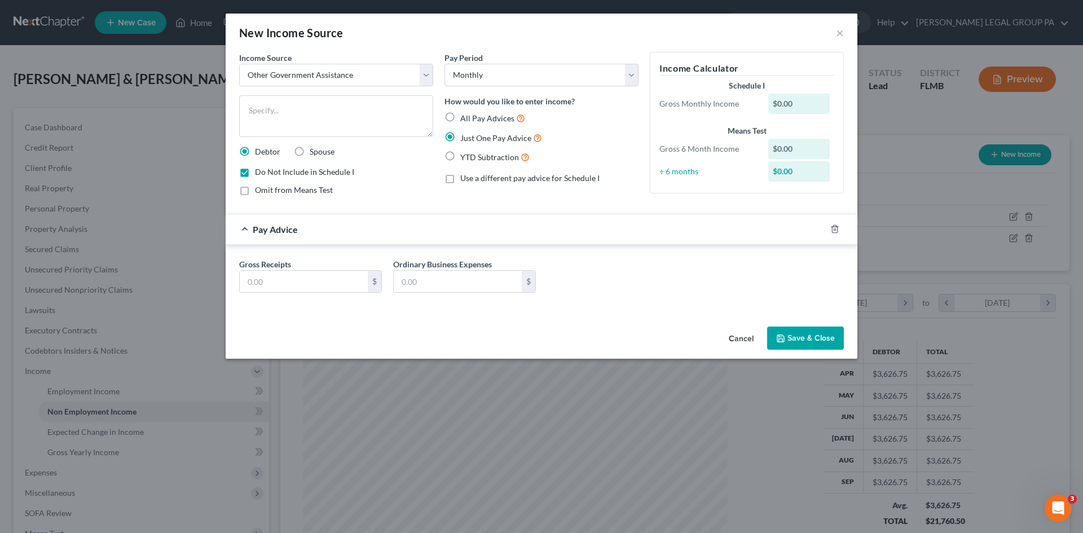
checkbox input "true"
click at [311, 271] on input "text" at bounding box center [304, 281] width 128 height 21
type input "750.00"
click at [304, 125] on textarea at bounding box center [336, 116] width 194 height 42
type textarea "FEMA Distribution"
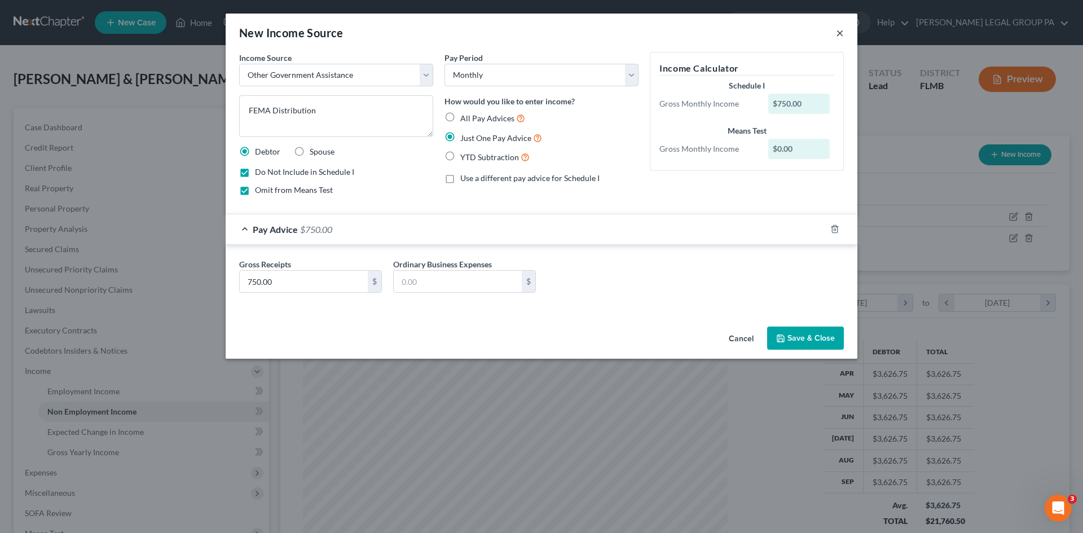
click at [837, 34] on button "×" at bounding box center [840, 33] width 8 height 14
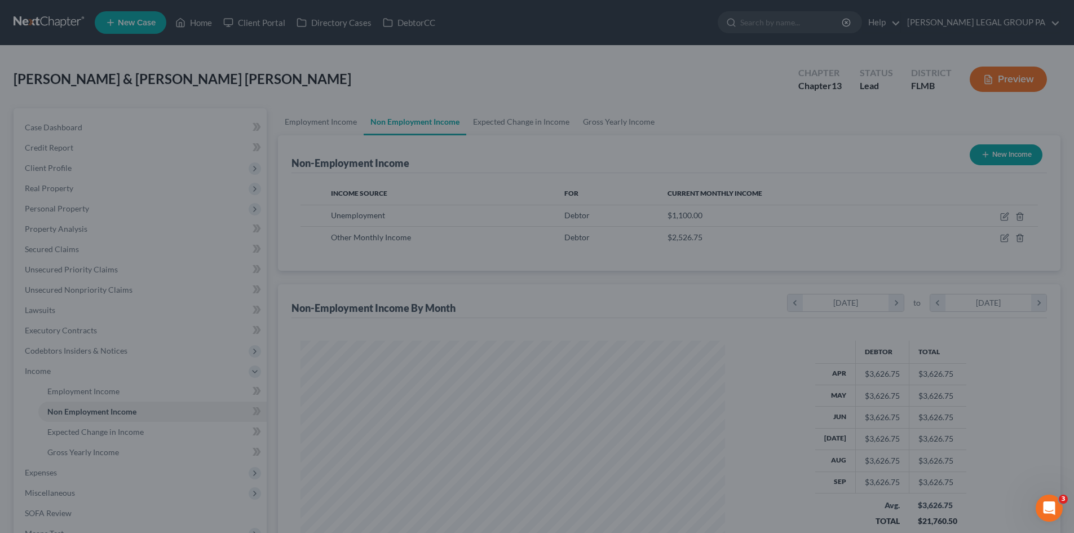
scroll to position [563616, 563384]
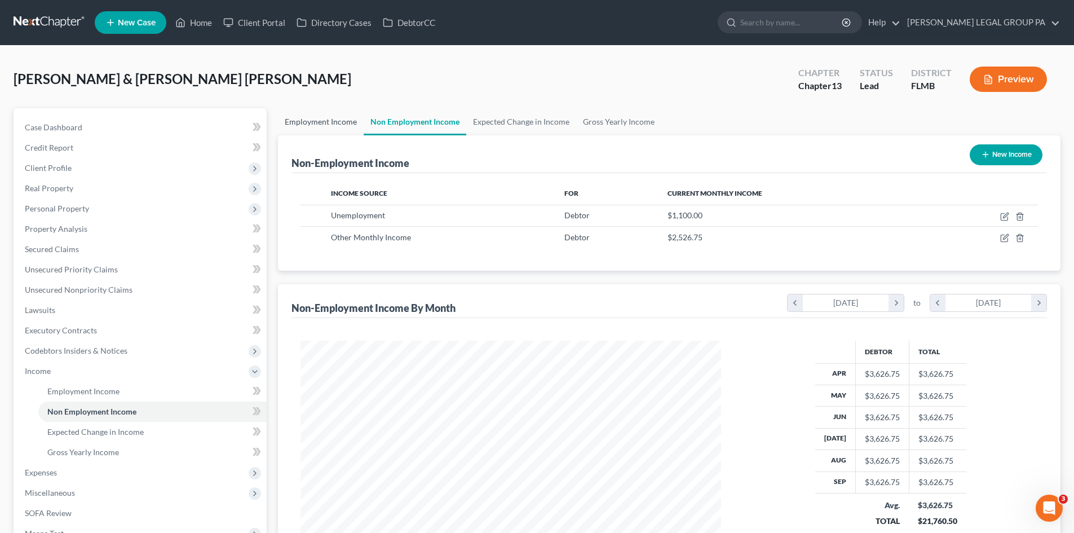
click at [338, 132] on link "Employment Income" at bounding box center [321, 121] width 86 height 27
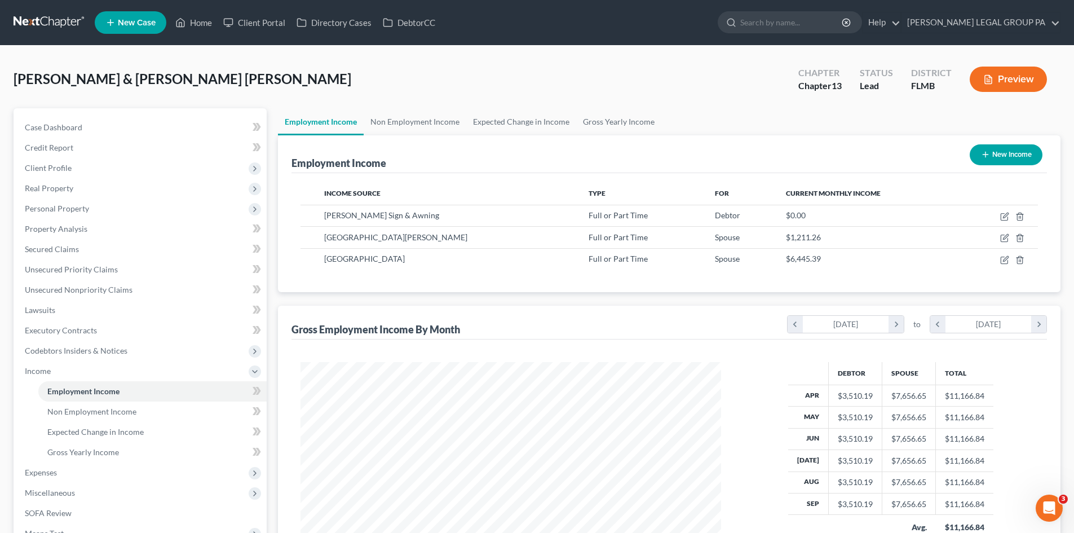
scroll to position [210, 443]
click at [458, 129] on link "Non Employment Income" at bounding box center [415, 121] width 103 height 27
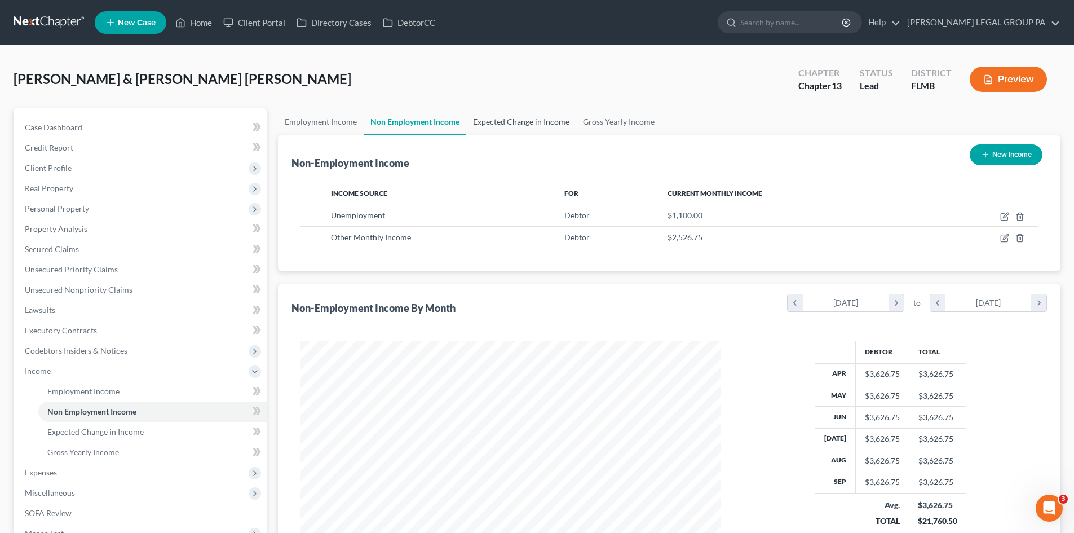
scroll to position [210, 443]
click at [511, 127] on link "Expected Change in Income" at bounding box center [521, 121] width 110 height 27
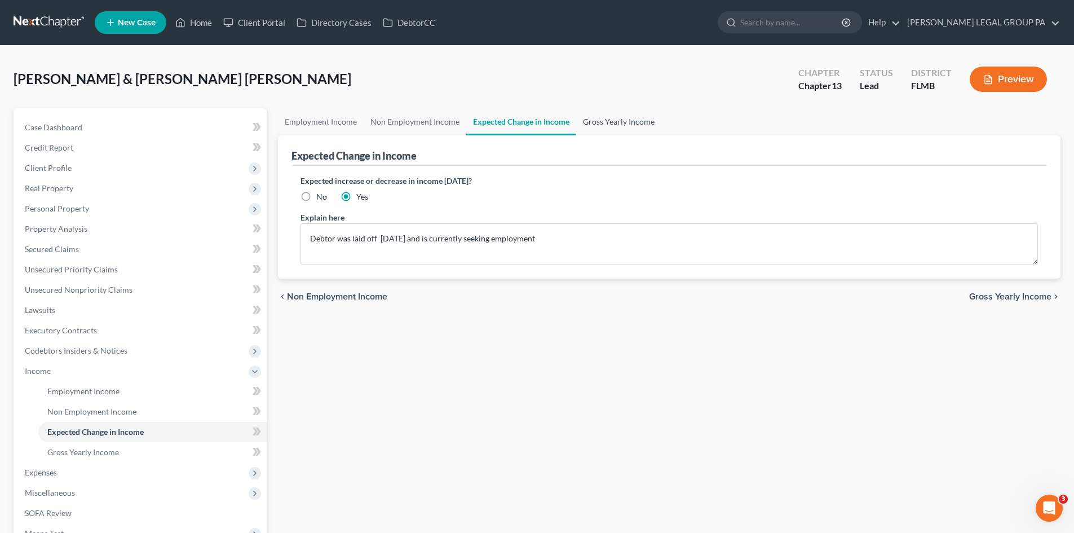
click at [593, 114] on link "Gross Yearly Income" at bounding box center [618, 121] width 85 height 27
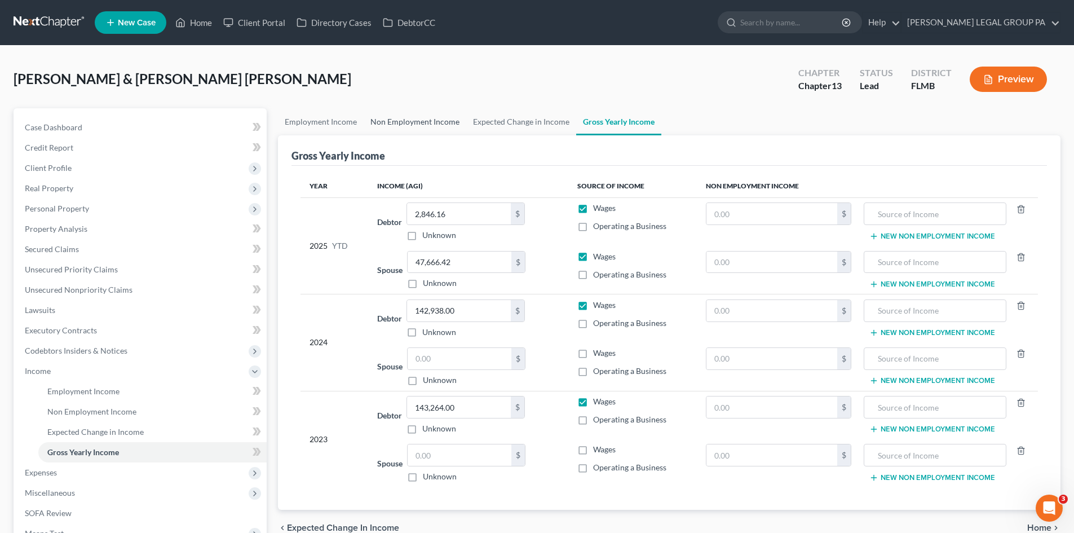
drag, startPoint x: 450, startPoint y: 116, endPoint x: 390, endPoint y: 141, distance: 65.2
drag, startPoint x: 390, startPoint y: 141, endPoint x: 423, endPoint y: 138, distance: 32.8
drag, startPoint x: 423, startPoint y: 138, endPoint x: 222, endPoint y: 248, distance: 228.9
drag, startPoint x: 222, startPoint y: 248, endPoint x: 528, endPoint y: 142, distance: 323.6
click at [528, 142] on div "Gross Yearly Income" at bounding box center [669, 150] width 756 height 30
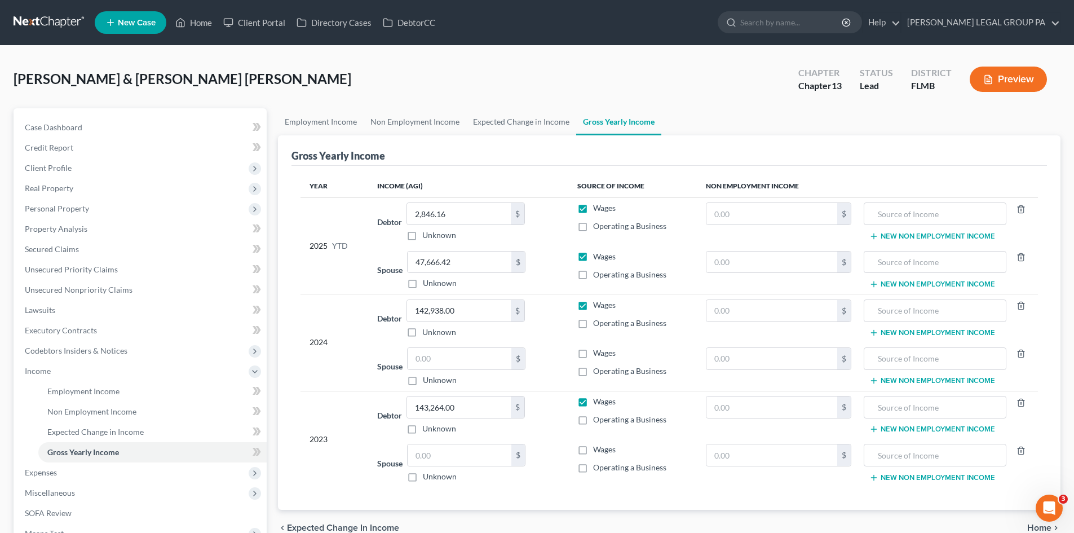
drag, startPoint x: 578, startPoint y: 219, endPoint x: 576, endPoint y: 214, distance: 5.9
drag, startPoint x: 576, startPoint y: 214, endPoint x: -46, endPoint y: 135, distance: 627.4
click at [56, 191] on span "Real Property" at bounding box center [49, 188] width 48 height 10
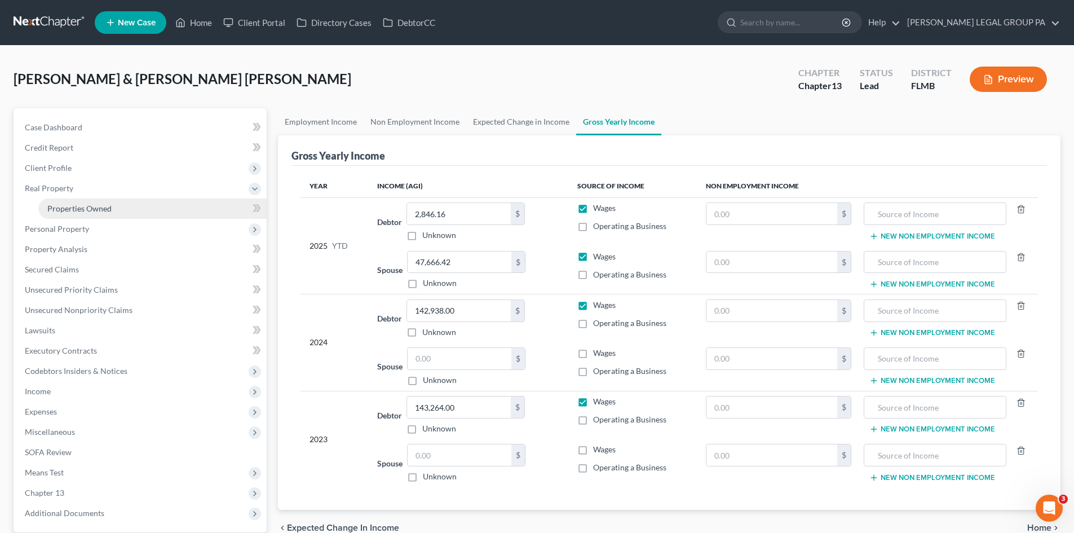
click at [67, 201] on link "Properties Owned" at bounding box center [152, 208] width 228 height 20
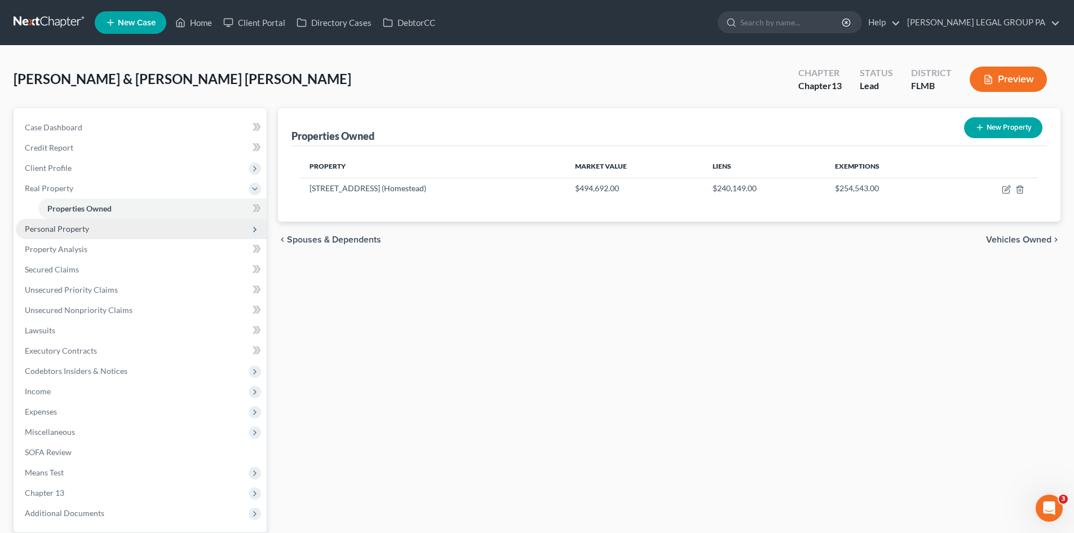
click at [29, 227] on span "Personal Property" at bounding box center [57, 229] width 64 height 10
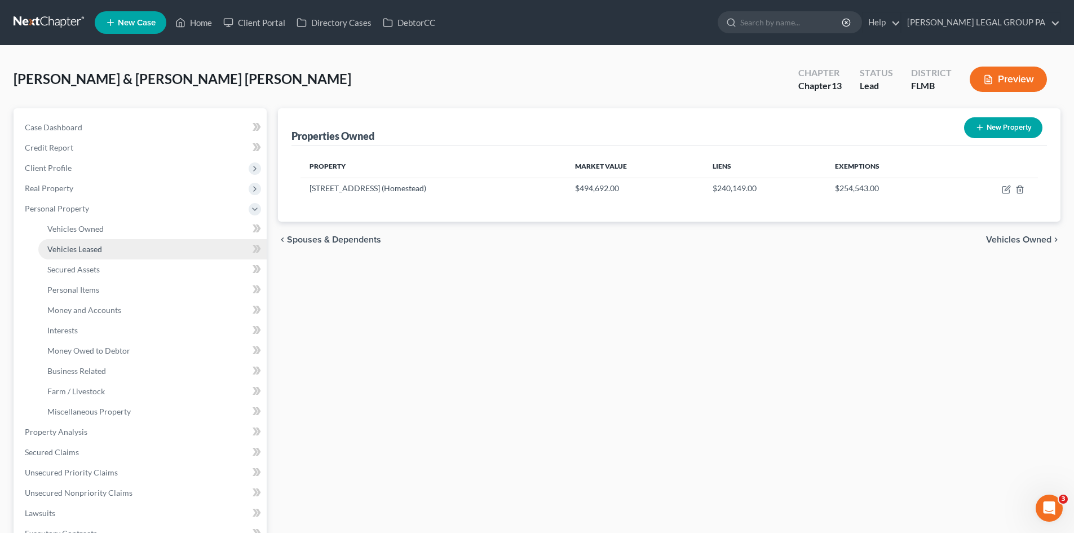
click at [59, 240] on link "Vehicles Leased" at bounding box center [152, 249] width 228 height 20
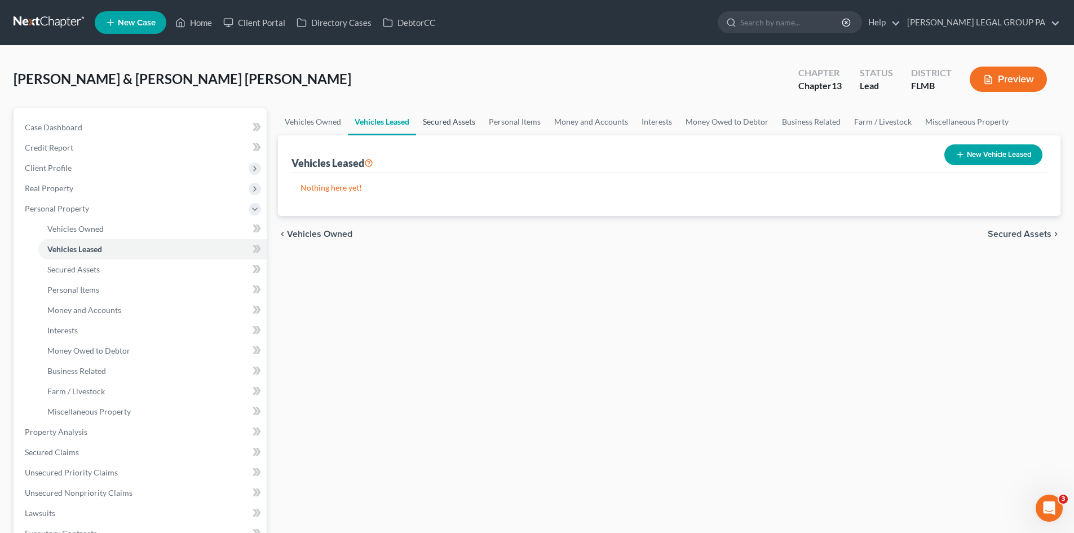
drag, startPoint x: 461, startPoint y: 125, endPoint x: 477, endPoint y: 127, distance: 16.5
click at [461, 124] on link "Secured Assets" at bounding box center [449, 121] width 66 height 27
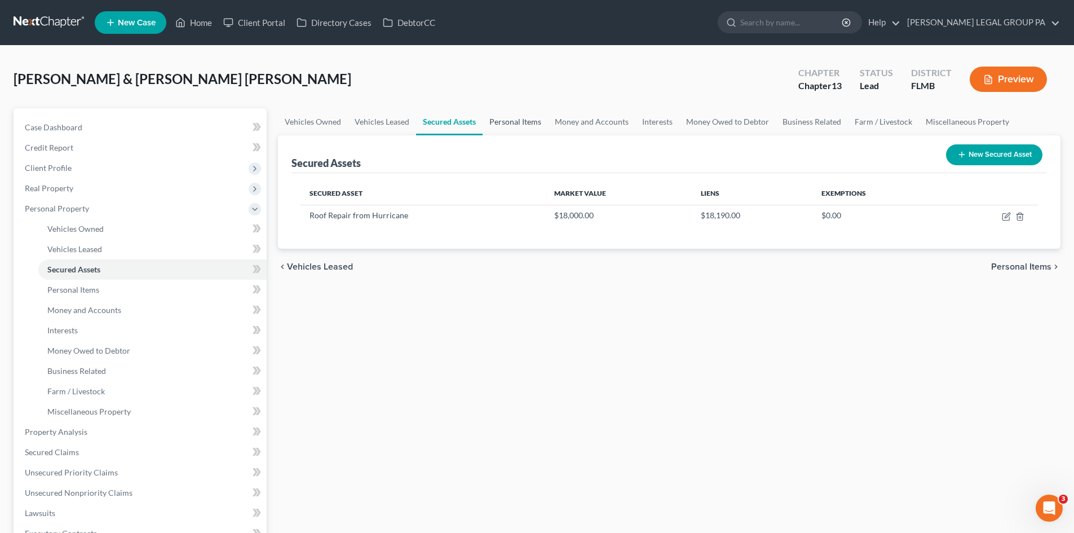
click at [506, 129] on link "Personal Items" at bounding box center [515, 121] width 65 height 27
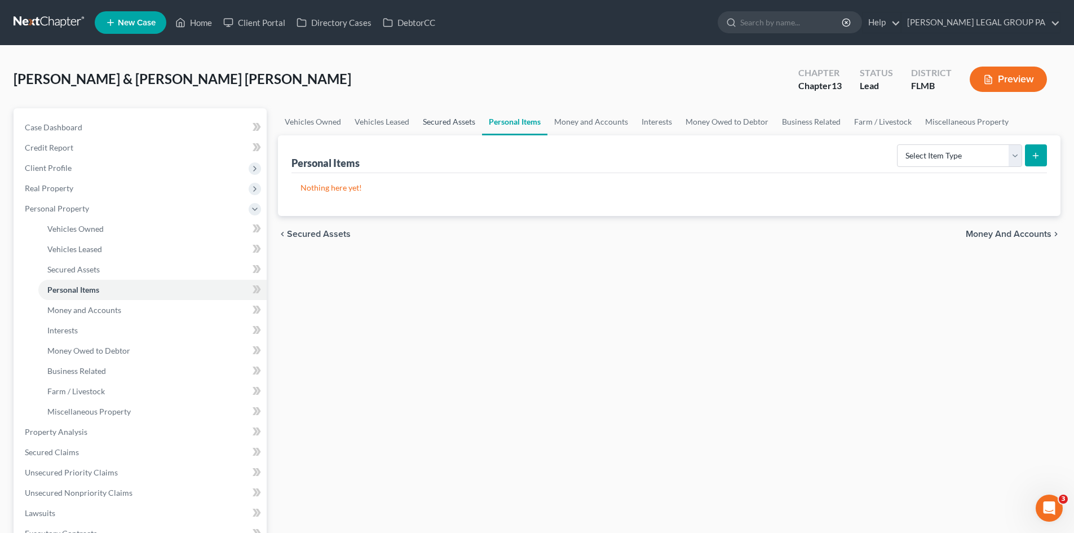
click at [460, 124] on link "Secured Assets" at bounding box center [449, 121] width 66 height 27
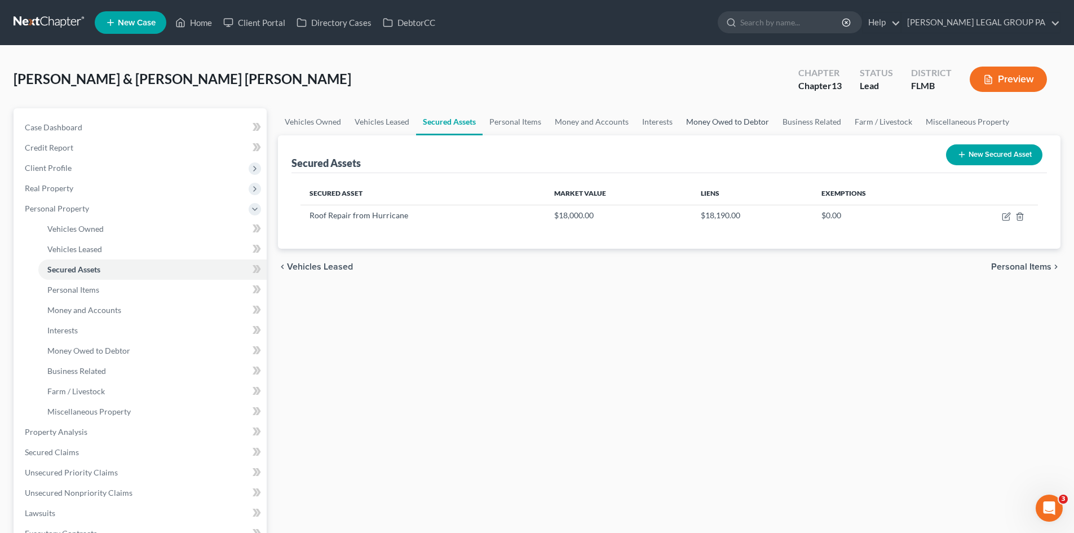
click at [741, 120] on link "Money Owed to Debtor" at bounding box center [727, 121] width 96 height 27
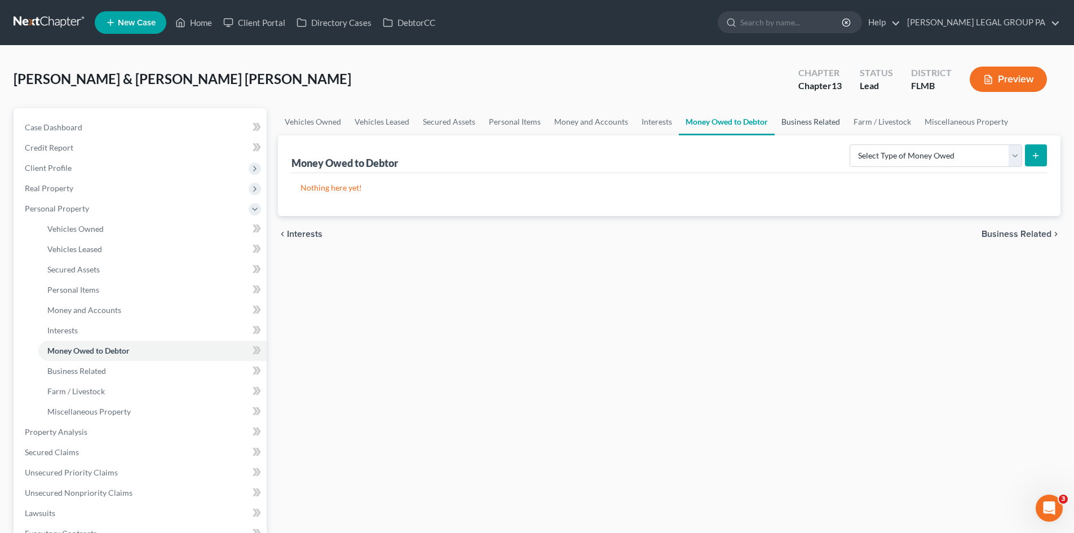
click at [821, 116] on link "Business Related" at bounding box center [811, 121] width 72 height 27
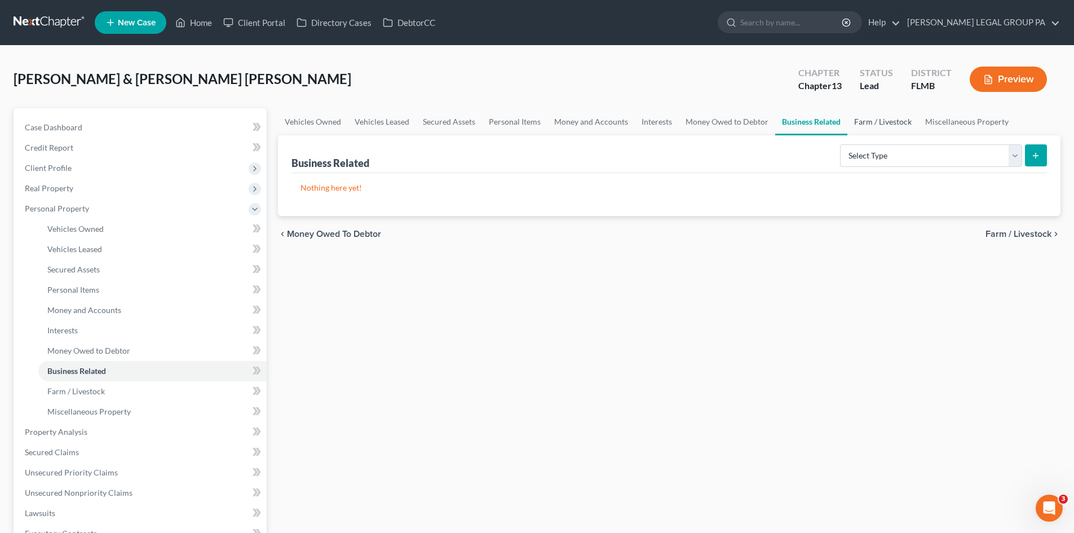
click at [866, 117] on link "Farm / Livestock" at bounding box center [882, 121] width 71 height 27
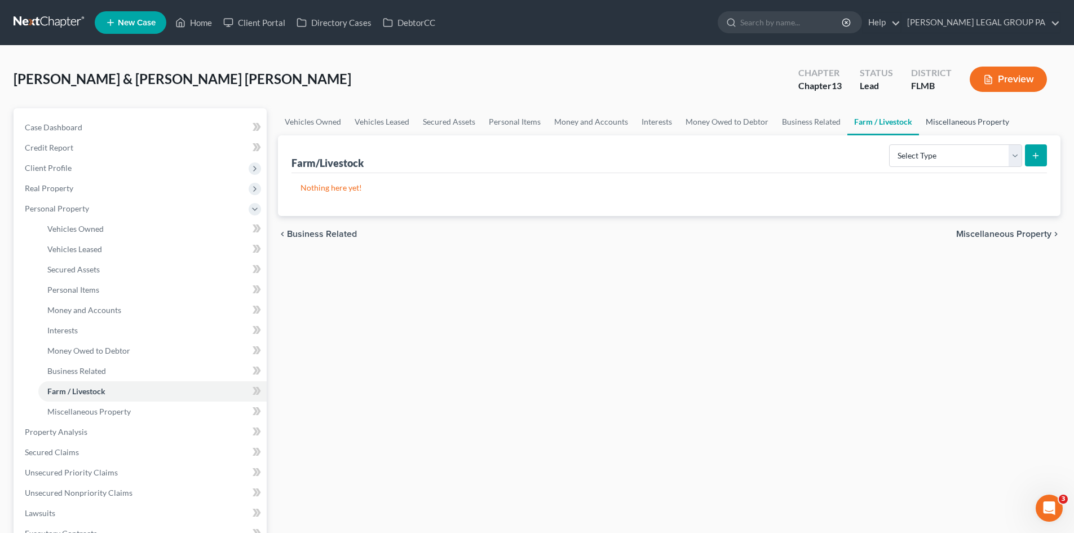
click at [940, 117] on link "Miscellaneous Property" at bounding box center [967, 121] width 97 height 27
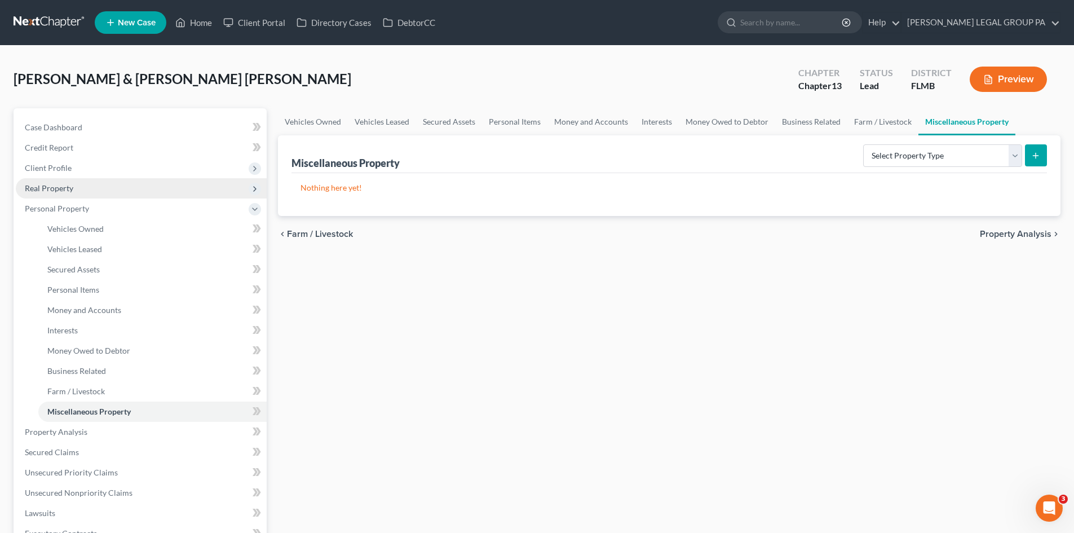
click at [125, 180] on span "Real Property" at bounding box center [141, 188] width 251 height 20
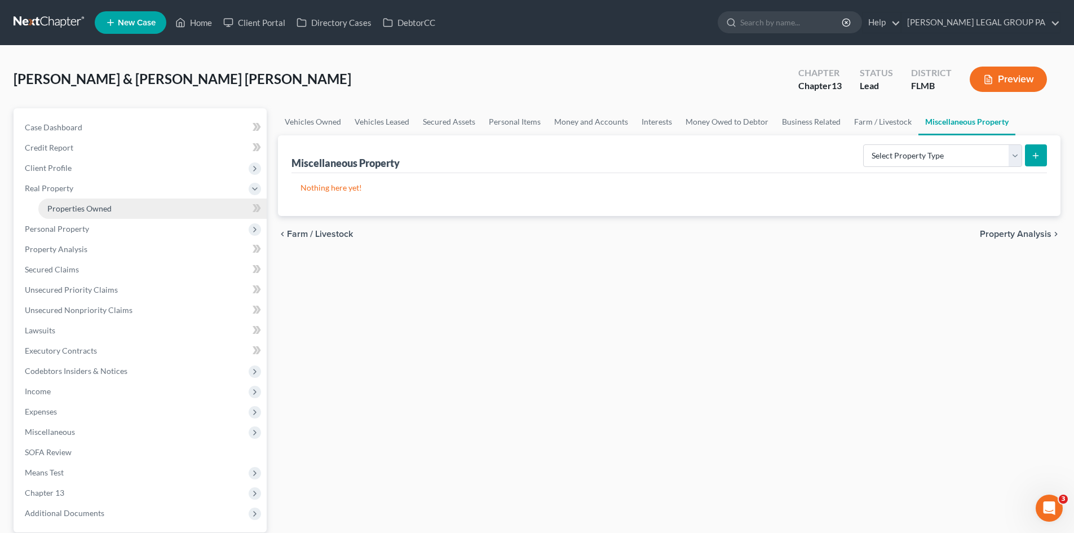
click at [139, 206] on link "Properties Owned" at bounding box center [152, 208] width 228 height 20
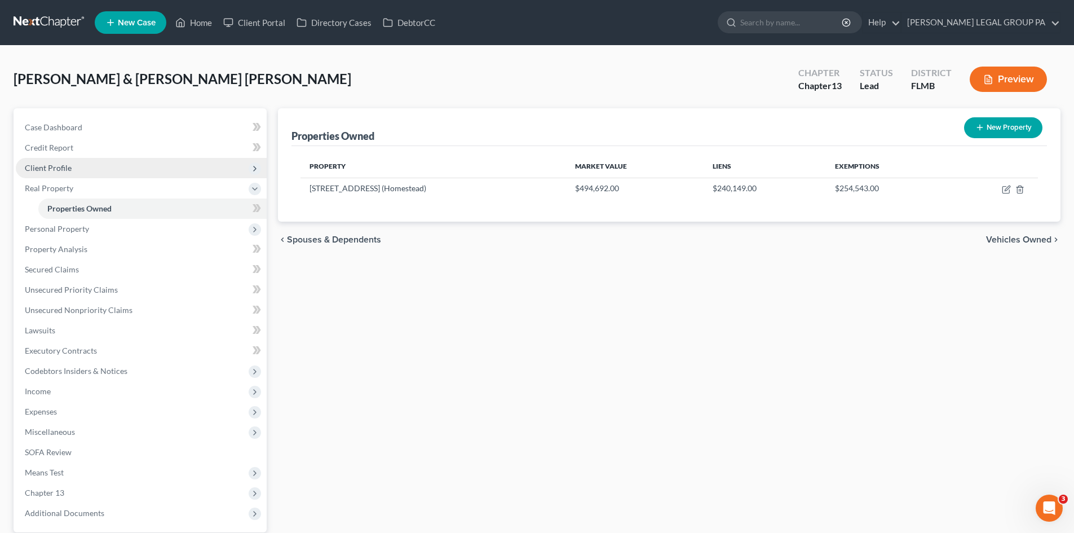
click at [117, 175] on span "Client Profile" at bounding box center [141, 168] width 251 height 20
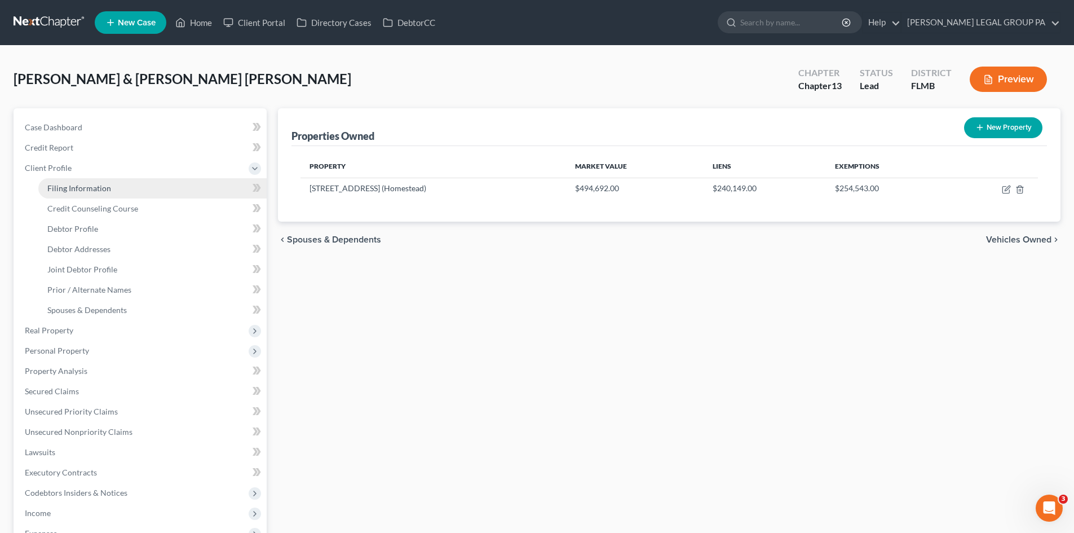
drag, startPoint x: 125, startPoint y: 185, endPoint x: 132, endPoint y: 182, distance: 8.6
click at [126, 185] on link "Filing Information" at bounding box center [152, 188] width 228 height 20
select select "1"
select select "3"
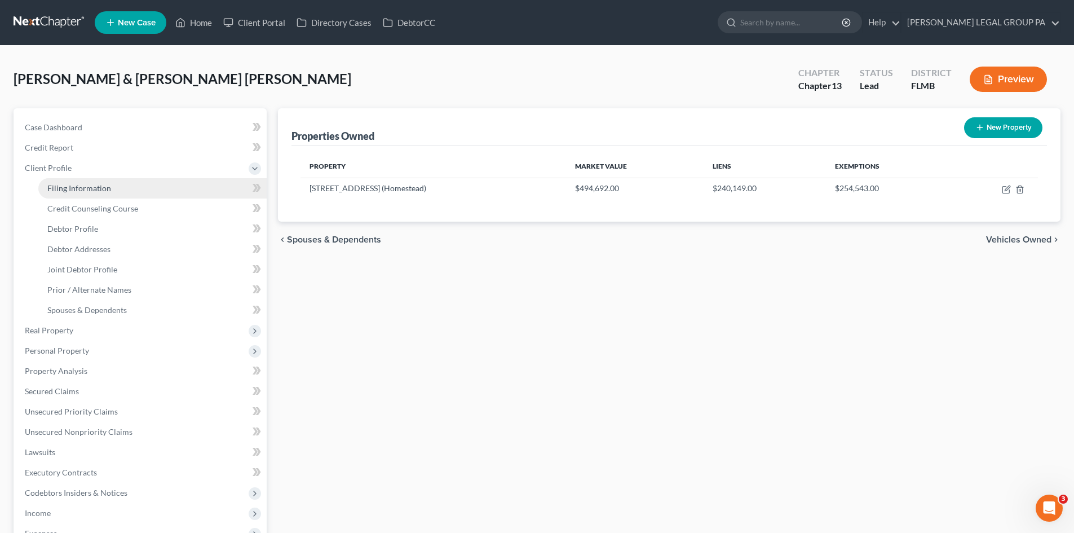
select select "9"
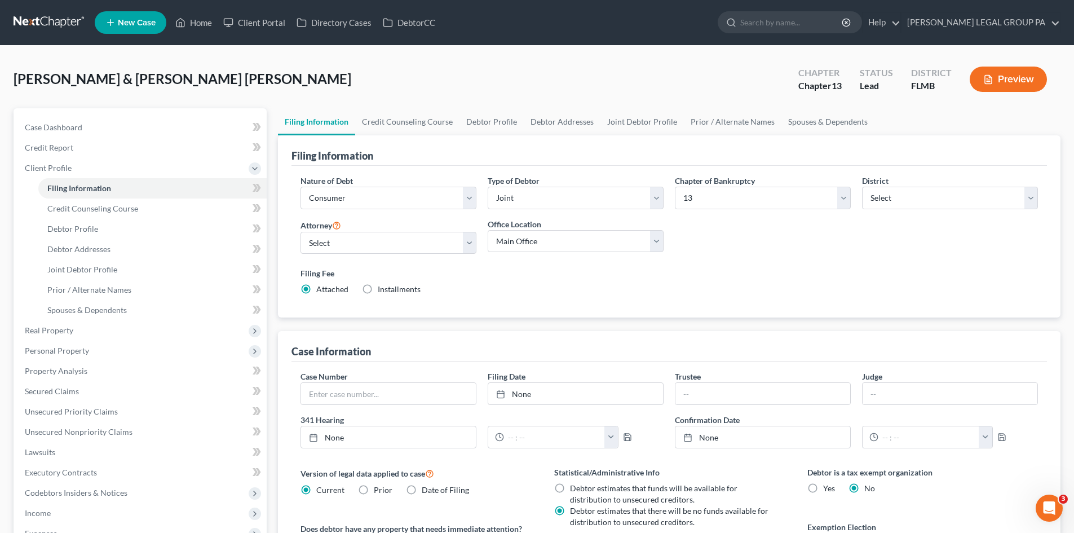
click at [427, 135] on div "Filing Information" at bounding box center [669, 150] width 756 height 30
click at [498, 117] on link "Debtor Profile" at bounding box center [492, 121] width 64 height 27
select select "1"
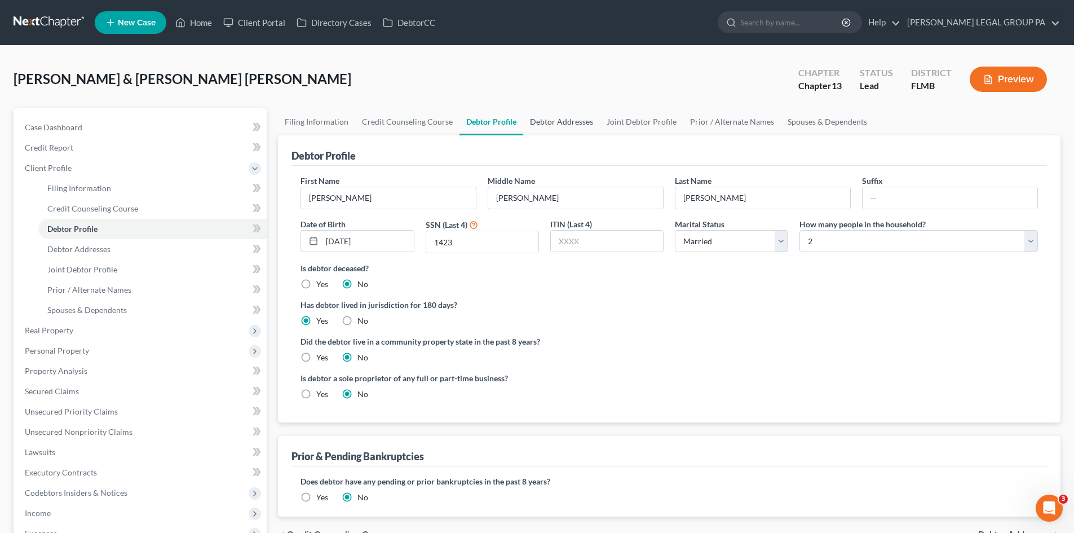
radio input "true"
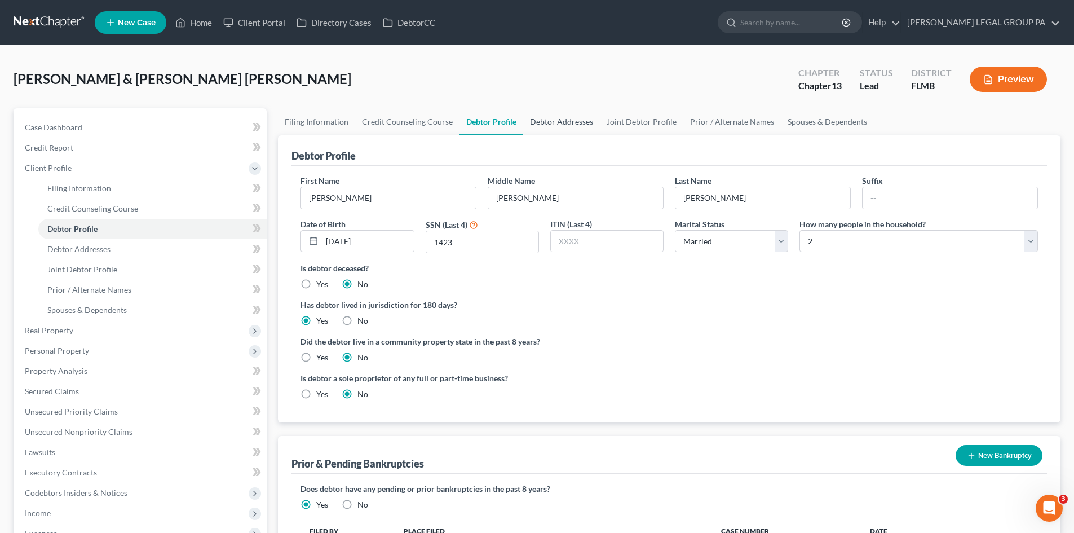
click at [567, 118] on link "Debtor Addresses" at bounding box center [561, 121] width 77 height 27
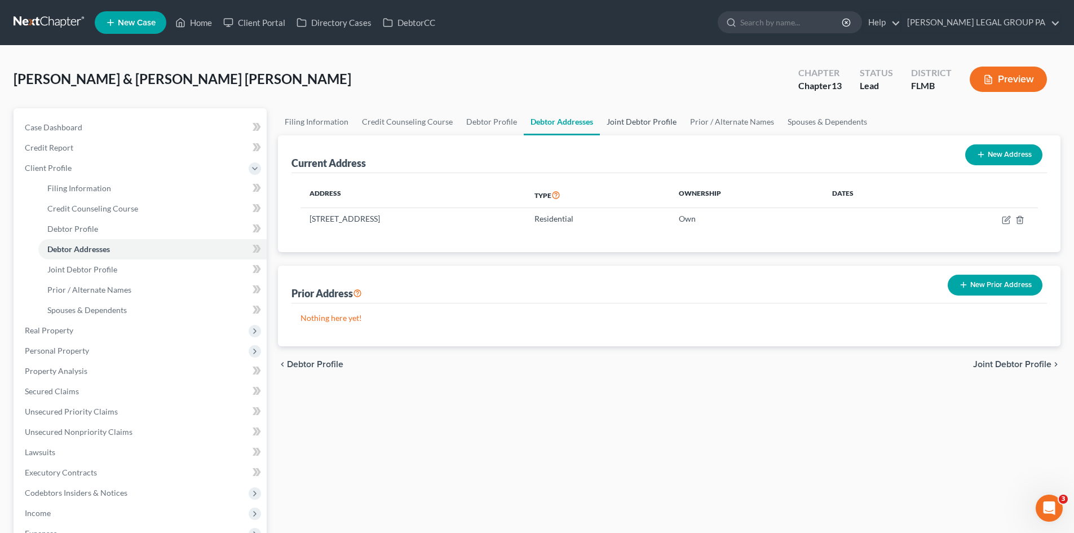
click at [619, 117] on link "Joint Debtor Profile" at bounding box center [641, 121] width 83 height 27
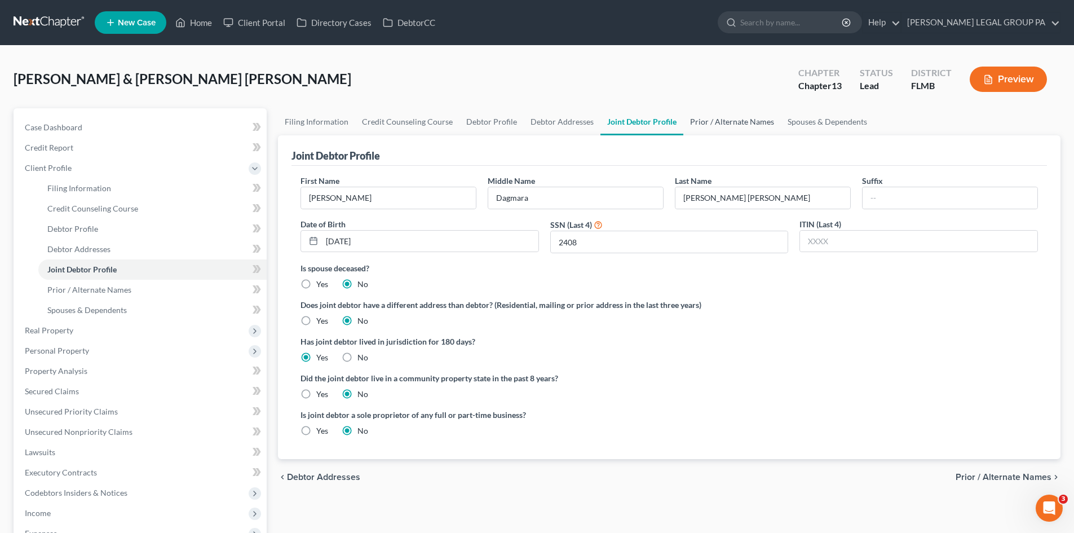
click at [707, 126] on link "Prior / Alternate Names" at bounding box center [732, 121] width 98 height 27
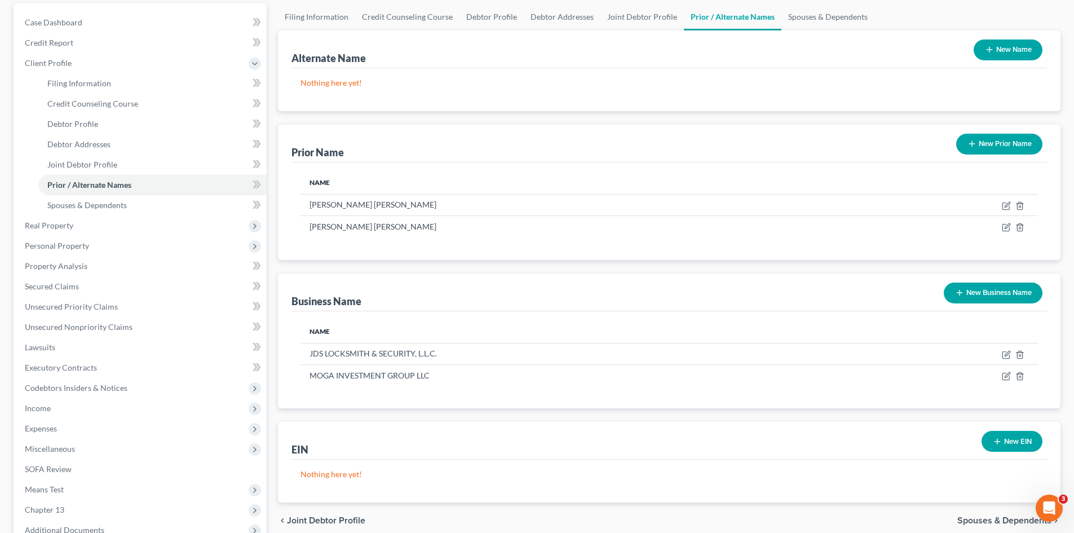
scroll to position [113, 0]
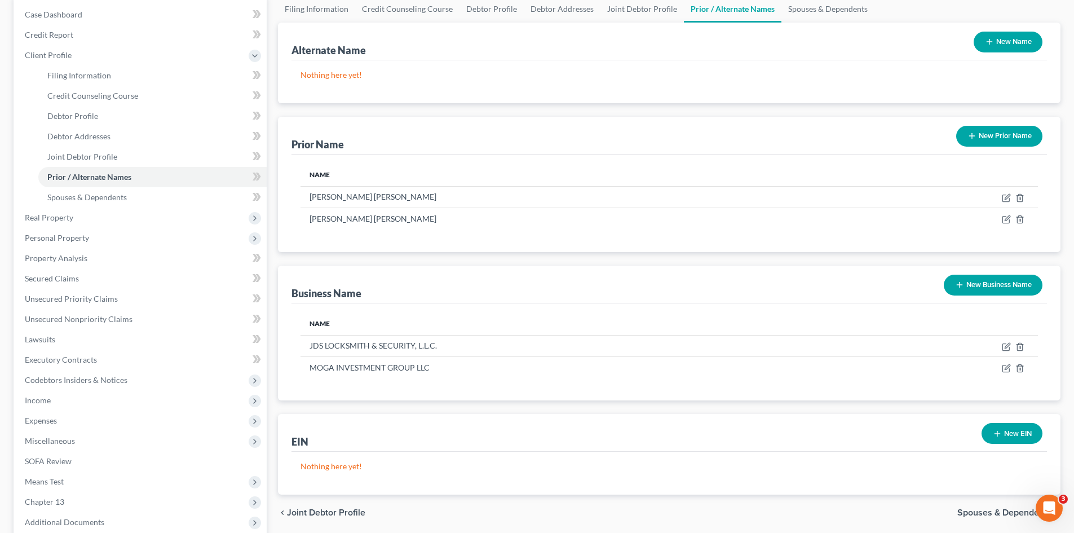
click at [968, 282] on button "New Business Name" at bounding box center [993, 285] width 99 height 21
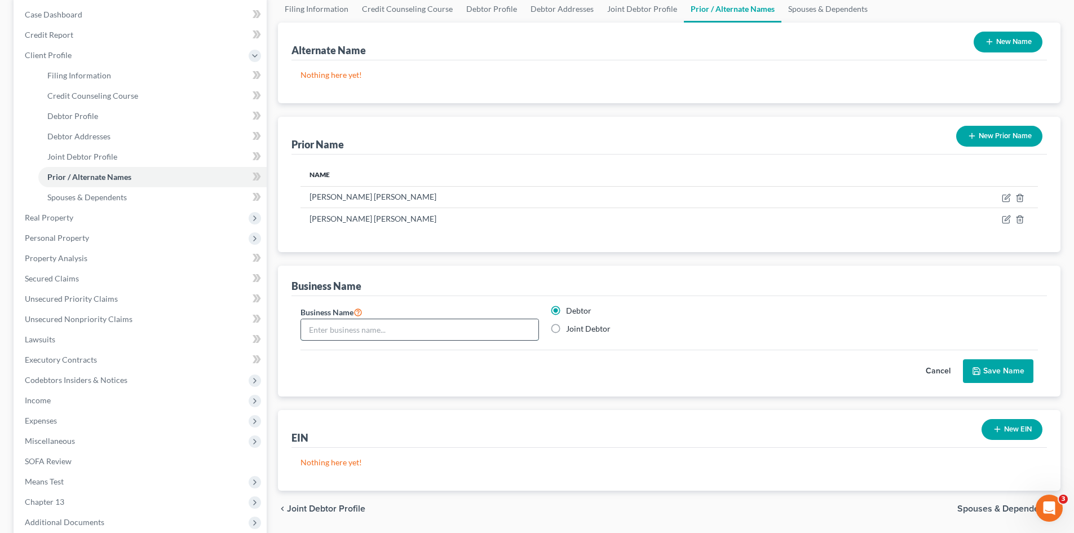
click at [416, 337] on input "text" at bounding box center [419, 329] width 237 height 21
type input "Blessed Handyman"
drag, startPoint x: 1019, startPoint y: 379, endPoint x: 1008, endPoint y: 376, distance: 11.2
click at [1022, 378] on button "Save Name" at bounding box center [998, 371] width 70 height 24
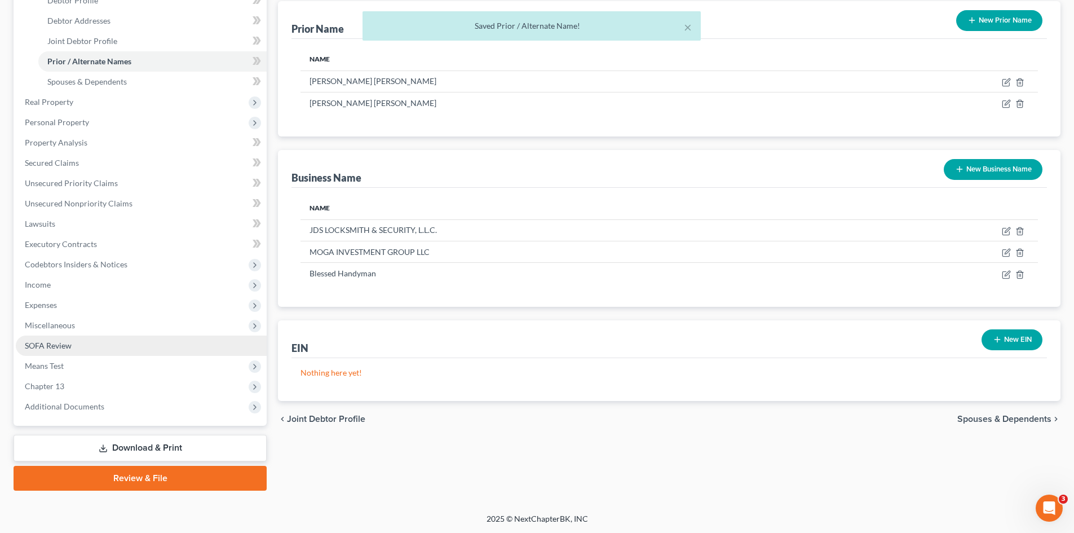
scroll to position [229, 0]
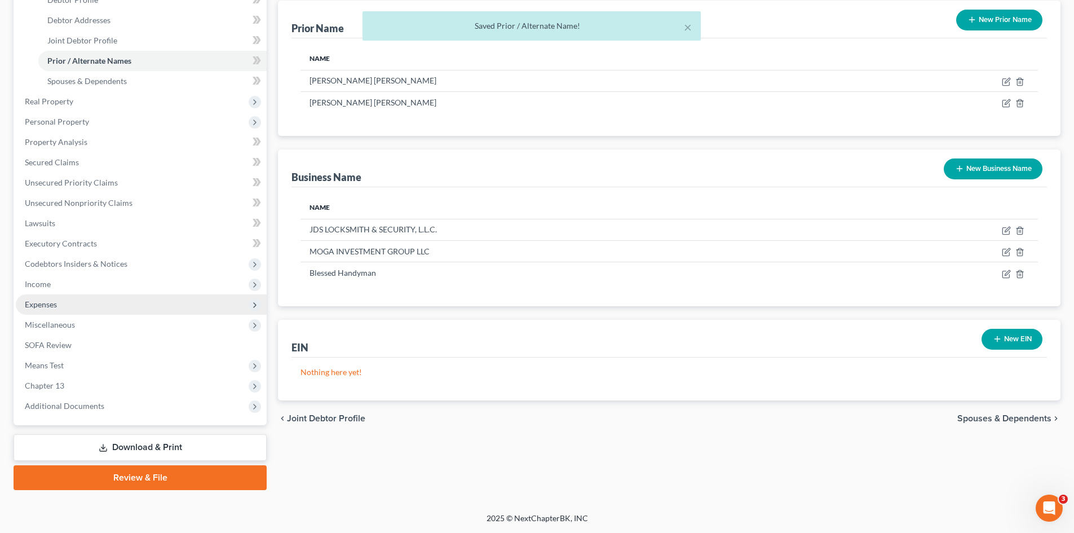
click at [51, 303] on span "Expenses" at bounding box center [41, 304] width 32 height 10
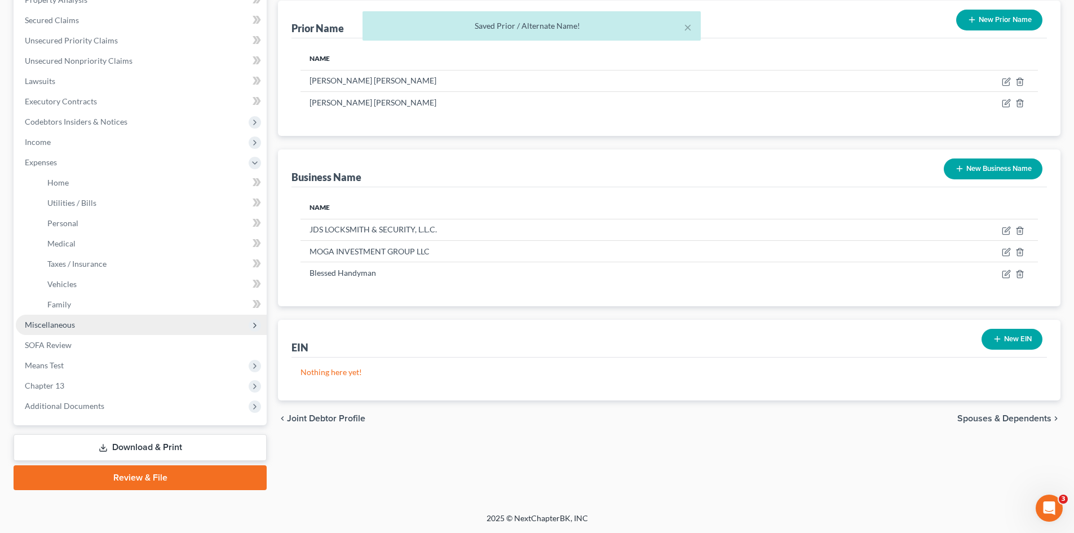
click at [65, 330] on span "Miscellaneous" at bounding box center [141, 325] width 251 height 20
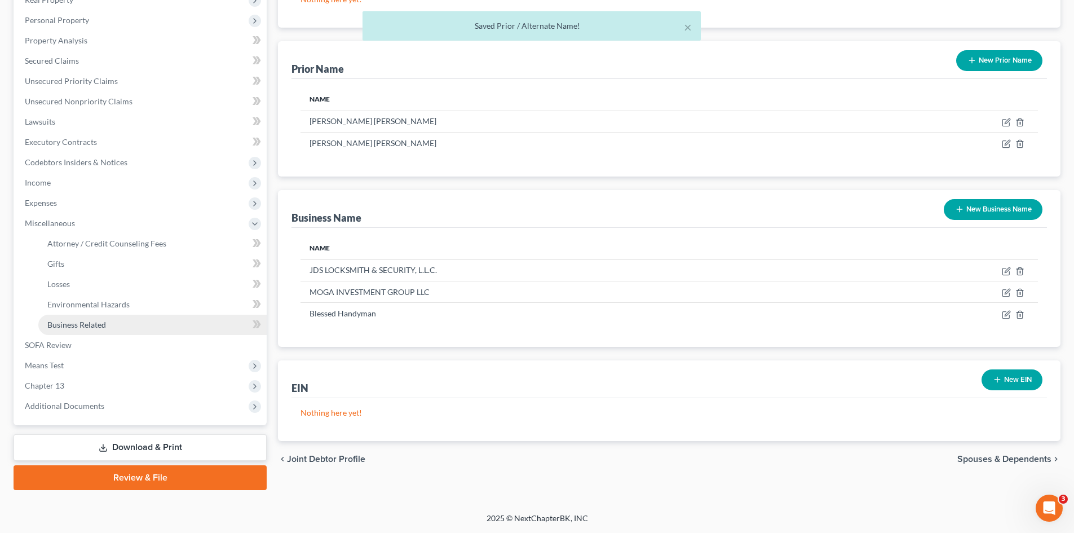
click at [92, 325] on span "Business Related" at bounding box center [76, 325] width 59 height 10
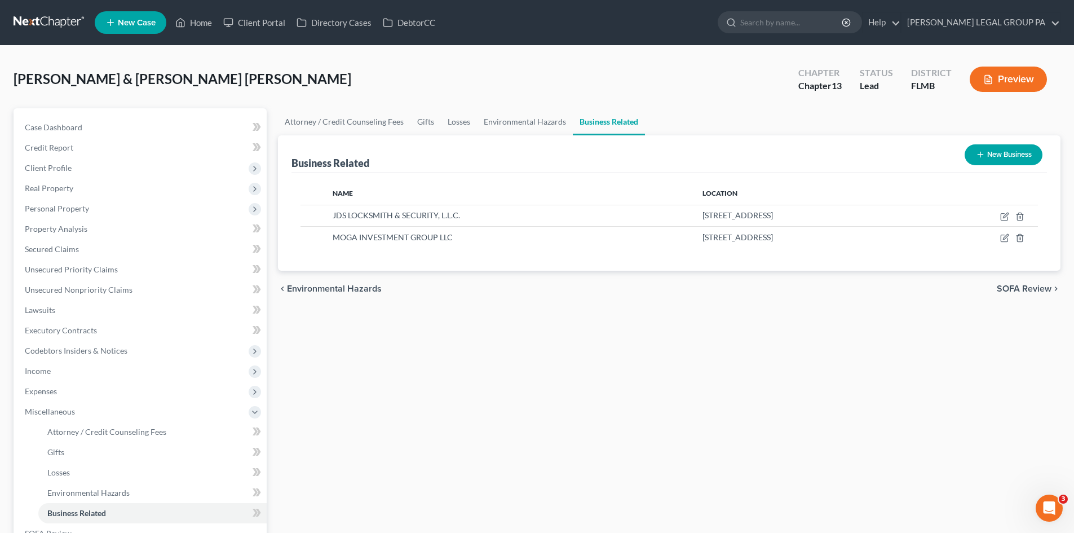
click at [990, 154] on button "New Business" at bounding box center [1004, 154] width 78 height 21
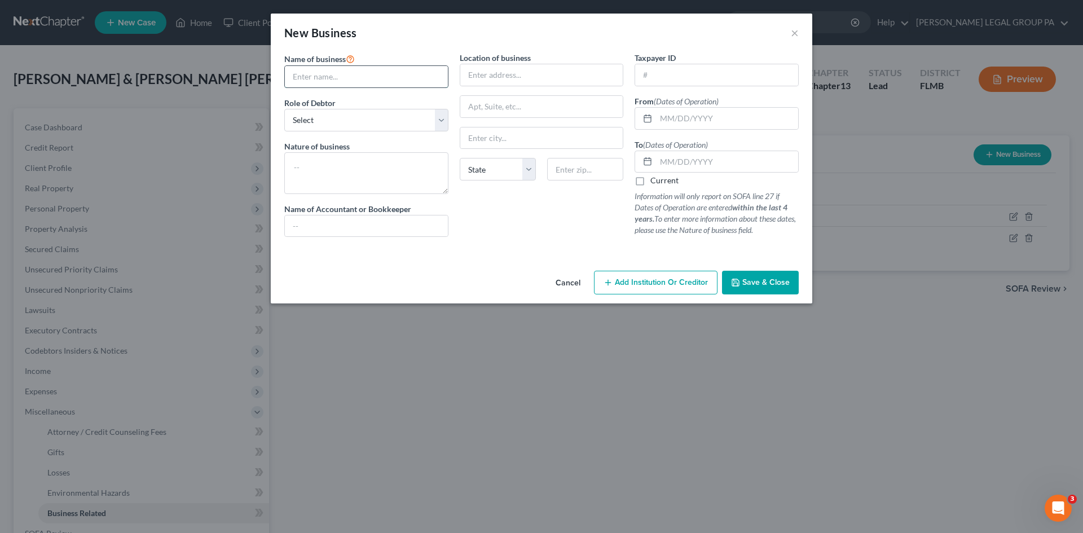
click at [377, 86] on input "text" at bounding box center [366, 76] width 163 height 21
type input "Blessed Handyman"
drag, startPoint x: 522, startPoint y: 82, endPoint x: 531, endPoint y: 83, distance: 8.5
click at [526, 85] on input "text" at bounding box center [541, 74] width 163 height 21
type input "e"
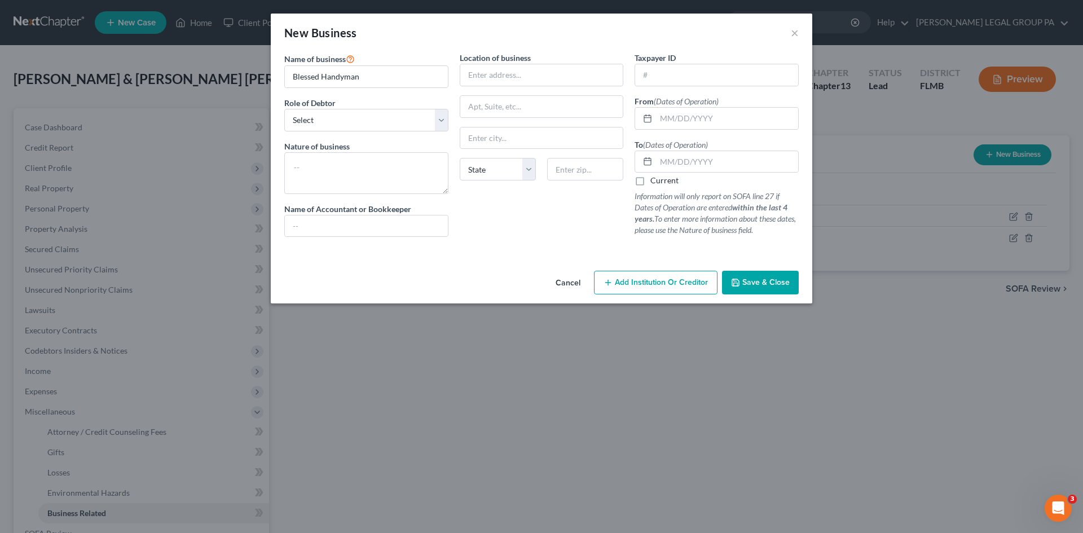
drag, startPoint x: 767, startPoint y: 286, endPoint x: 768, endPoint y: 281, distance: 5.7
click at [767, 286] on span "Save & Close" at bounding box center [765, 282] width 47 height 10
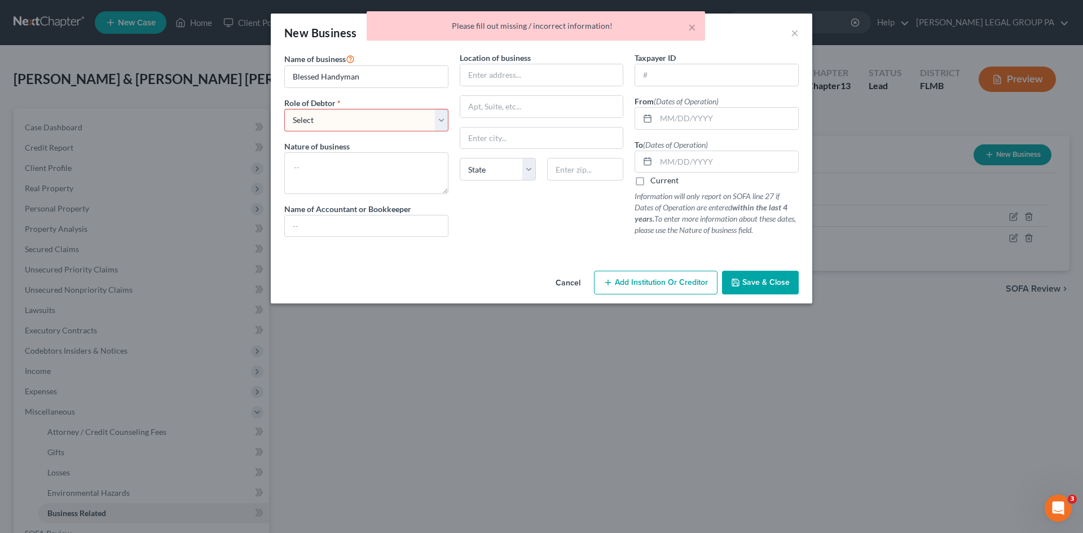
click at [369, 113] on select "Select A member of a limited liability company (LLC) or limited liability partn…" at bounding box center [366, 120] width 164 height 23
select select "sole_proprietor"
click at [284, 109] on select "Select A member of a limited liability company (LLC) or limited liability partn…" at bounding box center [366, 120] width 164 height 23
click at [753, 289] on button "Save & Close" at bounding box center [760, 283] width 77 height 24
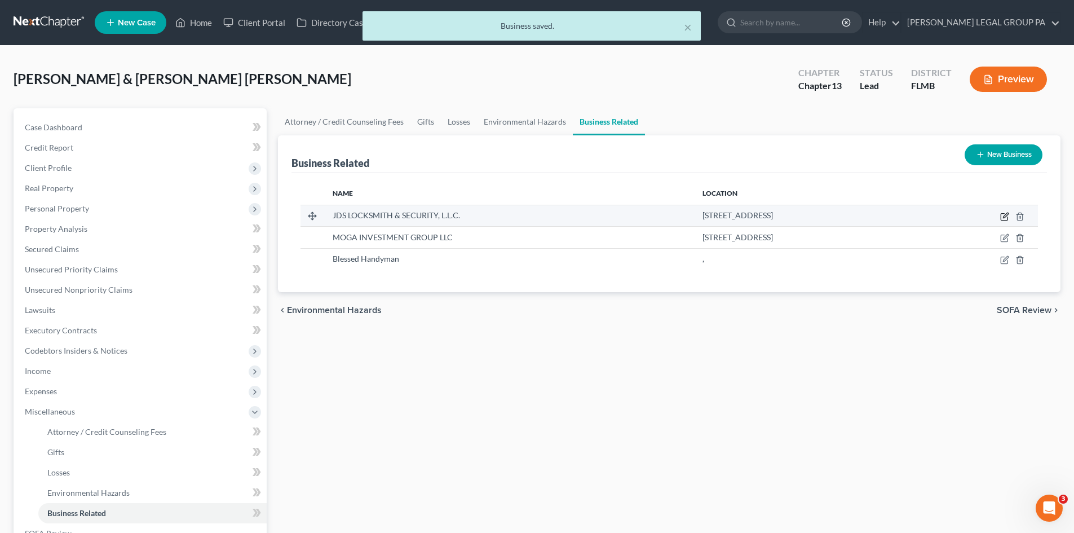
click at [1003, 216] on icon "button" at bounding box center [1004, 216] width 9 height 9
select select "member"
select select "9"
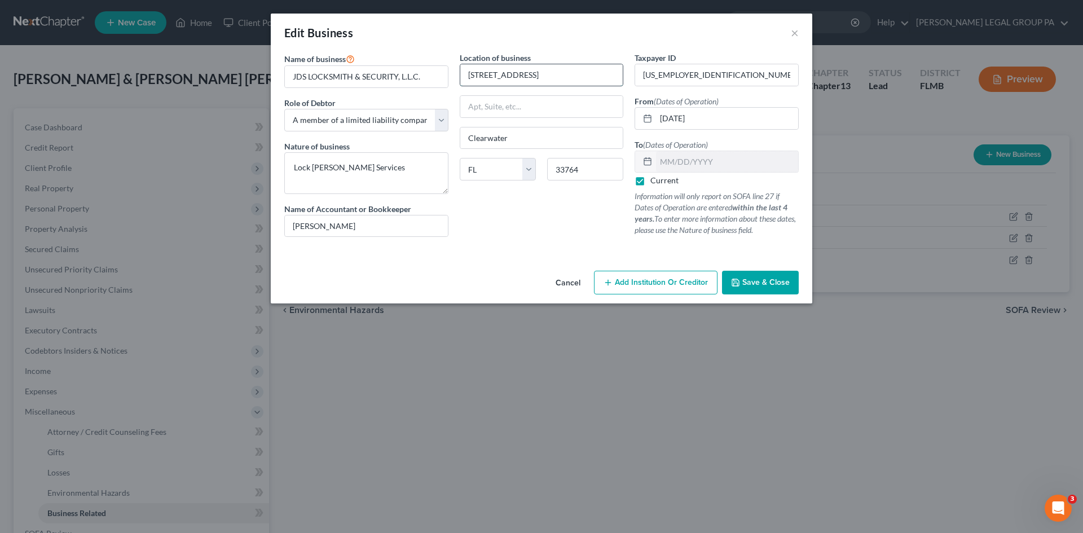
click at [503, 76] on input "[STREET_ADDRESS]" at bounding box center [541, 74] width 163 height 21
click at [794, 36] on button "×" at bounding box center [794, 33] width 8 height 14
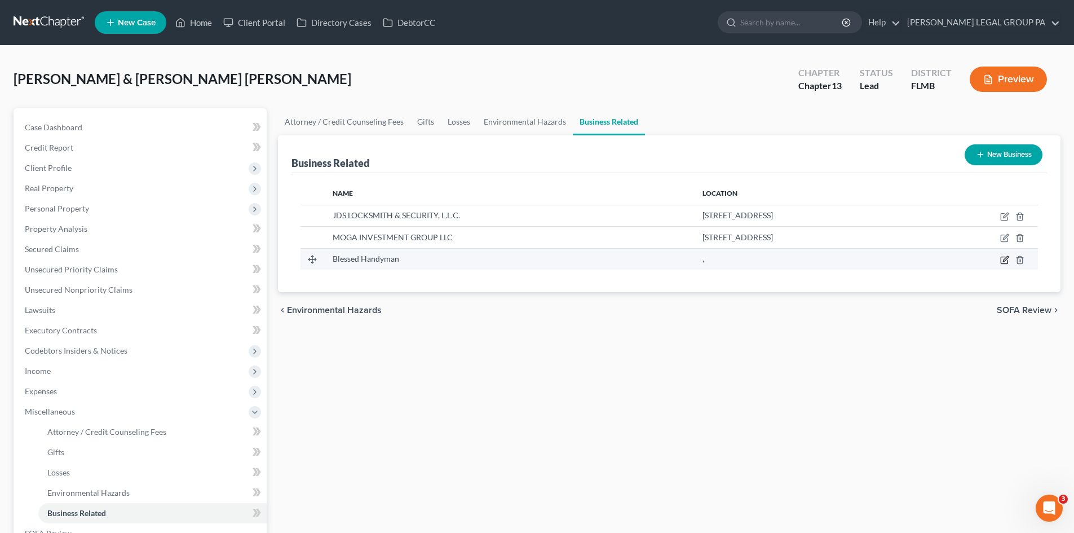
click at [1009, 260] on icon "button" at bounding box center [1004, 259] width 9 height 9
select select "sole_proprietor"
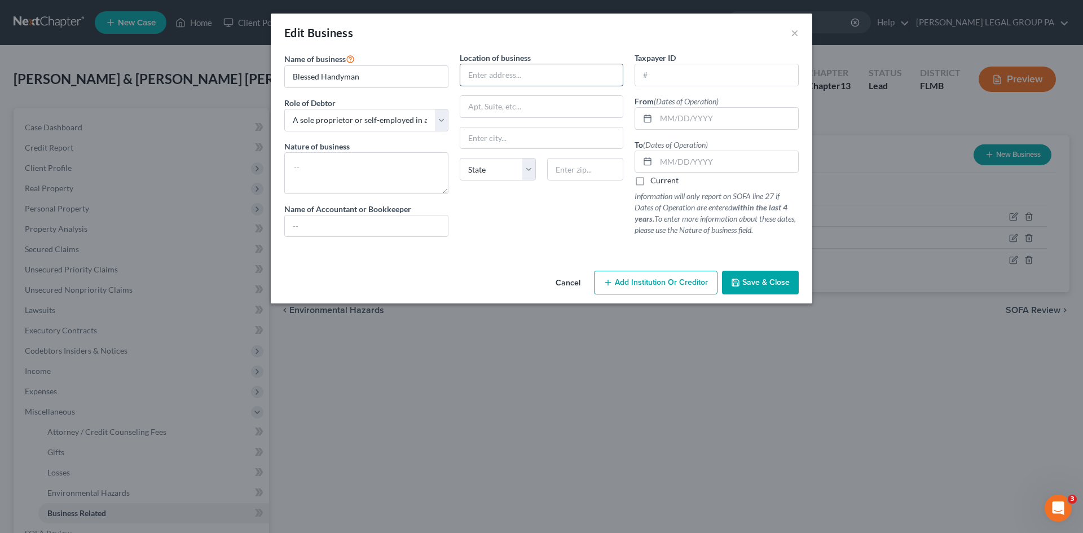
click at [511, 80] on input "text" at bounding box center [541, 74] width 163 height 21
paste input "[STREET_ADDRESS]"
type input "[STREET_ADDRESS]"
click at [558, 163] on input "text" at bounding box center [585, 169] width 76 height 23
type input "33765"
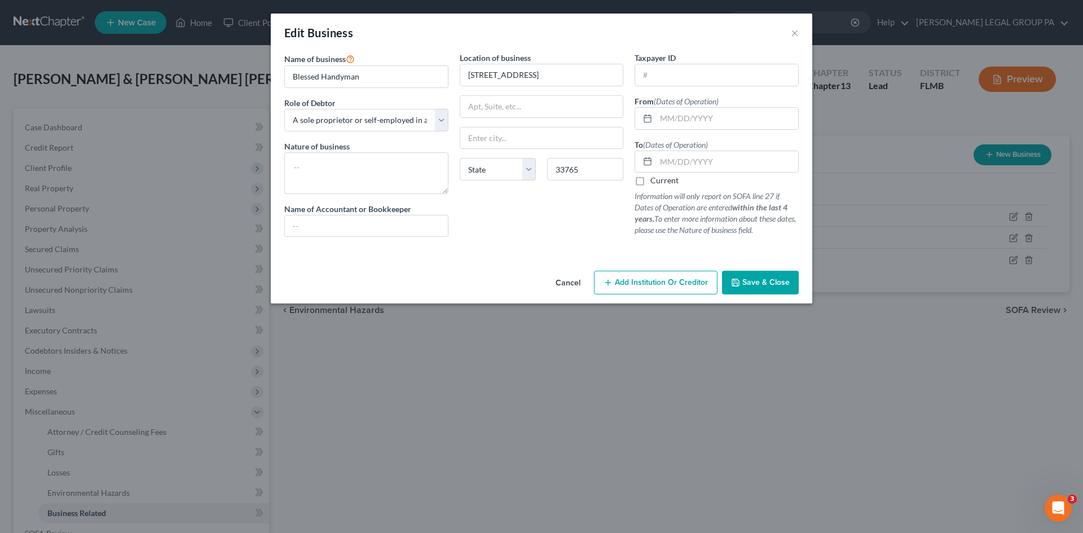
type input "Clearwater"
select select "9"
click at [484, 263] on div "Name of business * Blessed Handyman Role of Debtor * Select A member of a limit…" at bounding box center [541, 159] width 541 height 214
drag, startPoint x: 750, startPoint y: 286, endPoint x: 762, endPoint y: 277, distance: 14.6
click at [750, 285] on span "Save & Close" at bounding box center [765, 282] width 47 height 10
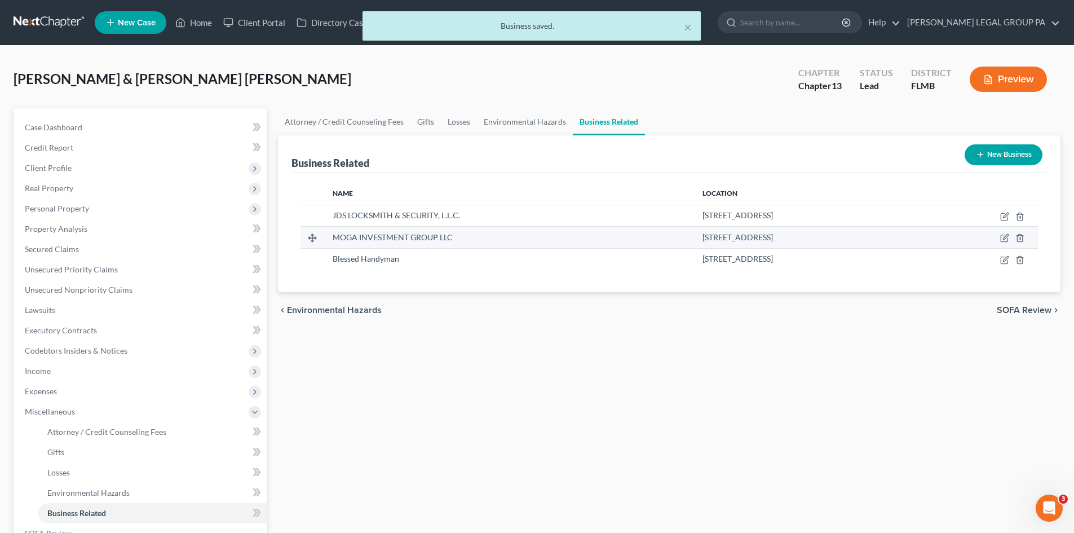
click at [999, 238] on td at bounding box center [978, 237] width 119 height 21
click at [1002, 238] on icon "button" at bounding box center [1004, 237] width 9 height 9
select select "member"
select select "9"
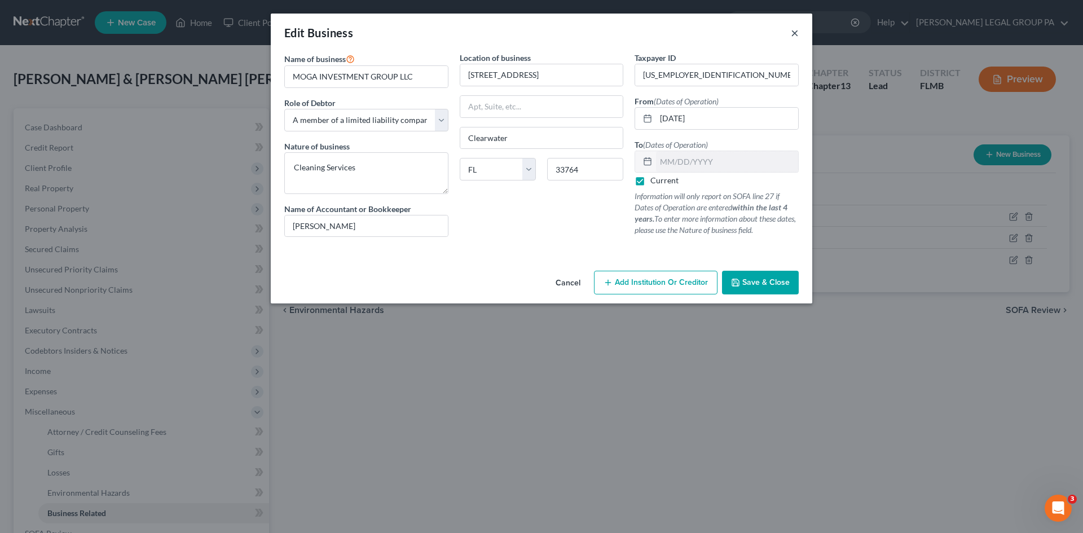
drag, startPoint x: 793, startPoint y: 35, endPoint x: 805, endPoint y: 34, distance: 12.4
click at [794, 34] on button "×" at bounding box center [794, 33] width 8 height 14
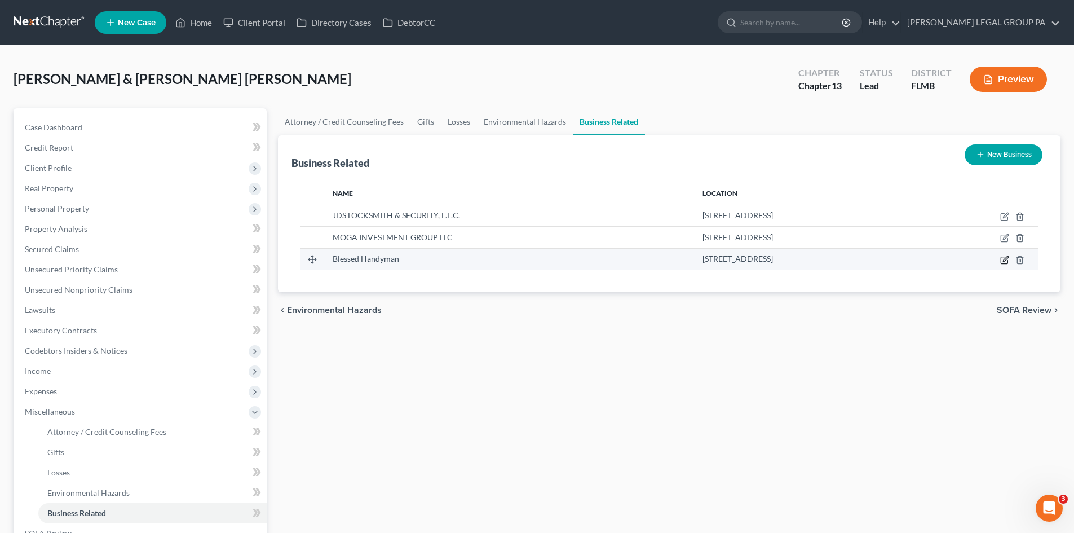
click at [1006, 262] on icon "button" at bounding box center [1004, 259] width 9 height 9
select select "sole_proprietor"
select select "9"
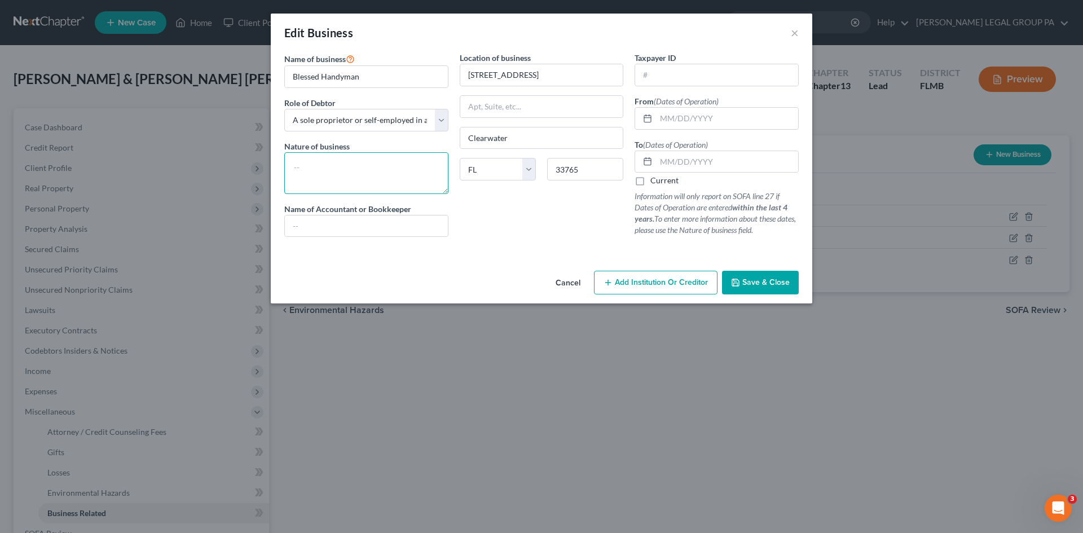
click at [397, 156] on textarea at bounding box center [366, 173] width 164 height 42
type textarea "Handyman services"
click at [489, 262] on div "Name of business * Blessed Handyman Role of Debtor * Select A member of a limit…" at bounding box center [541, 159] width 541 height 214
click at [772, 280] on span "Save & Close" at bounding box center [765, 282] width 47 height 10
